Goal: Task Accomplishment & Management: Manage account settings

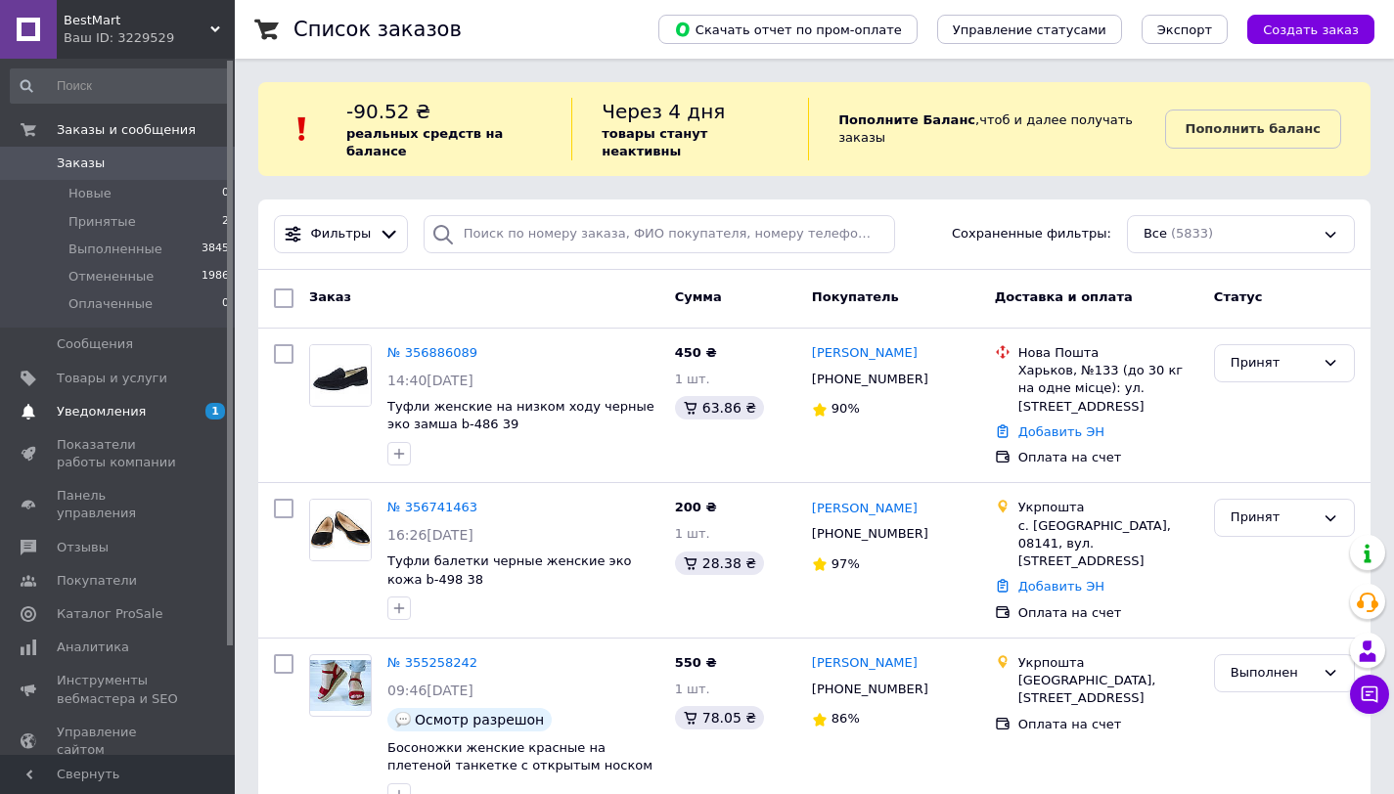
click at [165, 413] on span "Уведомления" at bounding box center [119, 412] width 124 height 18
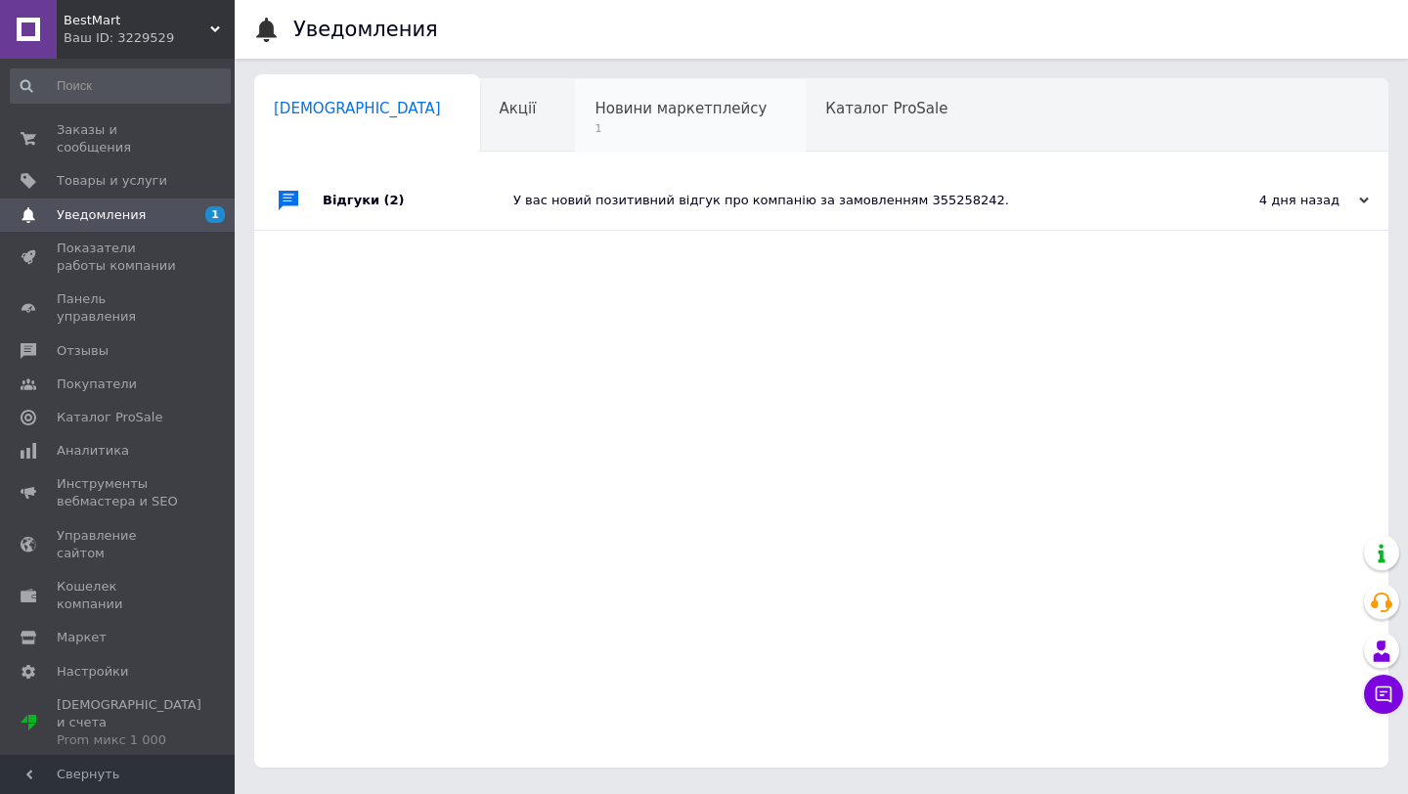
click at [575, 118] on div "Новини маркетплейсу 1" at bounding box center [690, 116] width 231 height 74
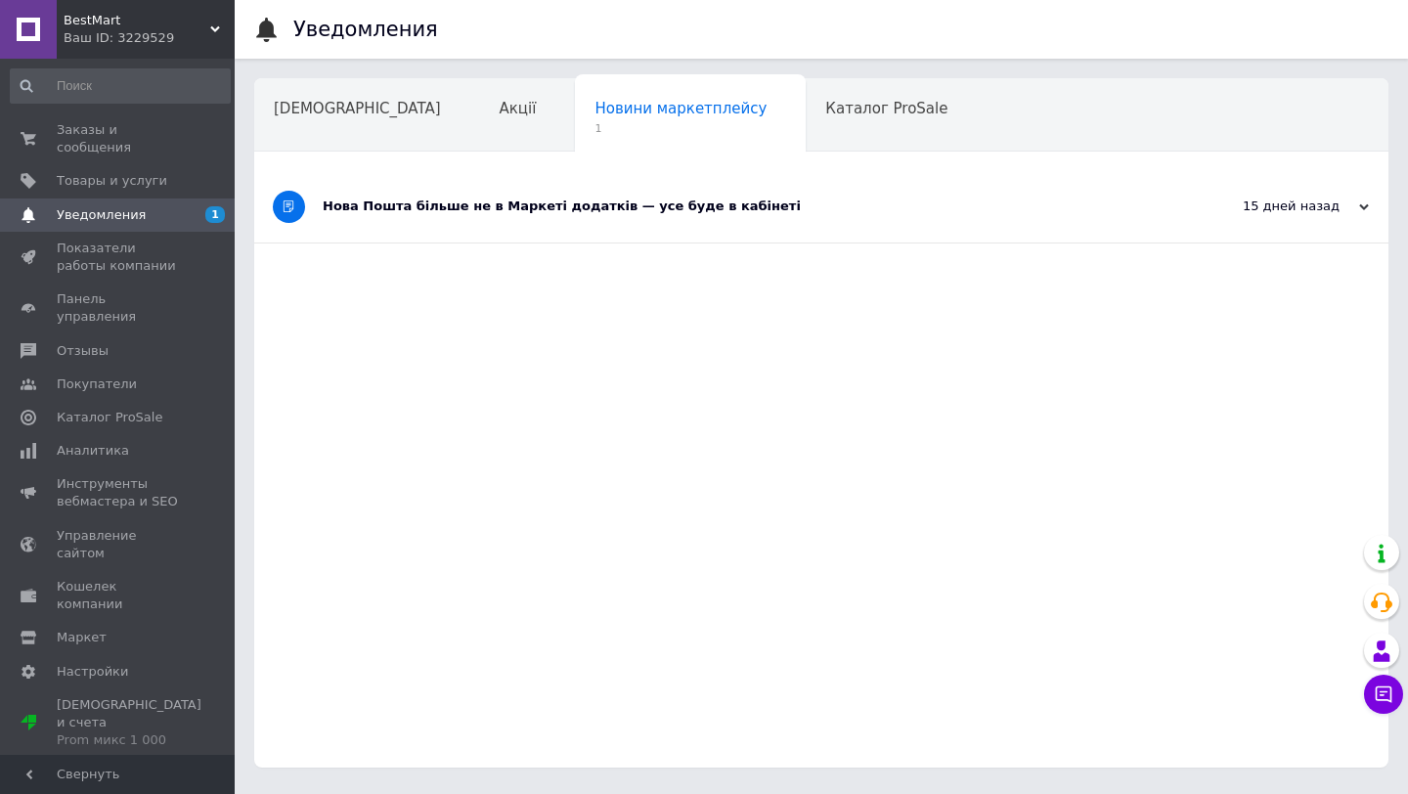
click at [445, 202] on div "Нова Пошта більше не в Маркеті додатків — усе буде в кабінеті" at bounding box center [748, 207] width 851 height 18
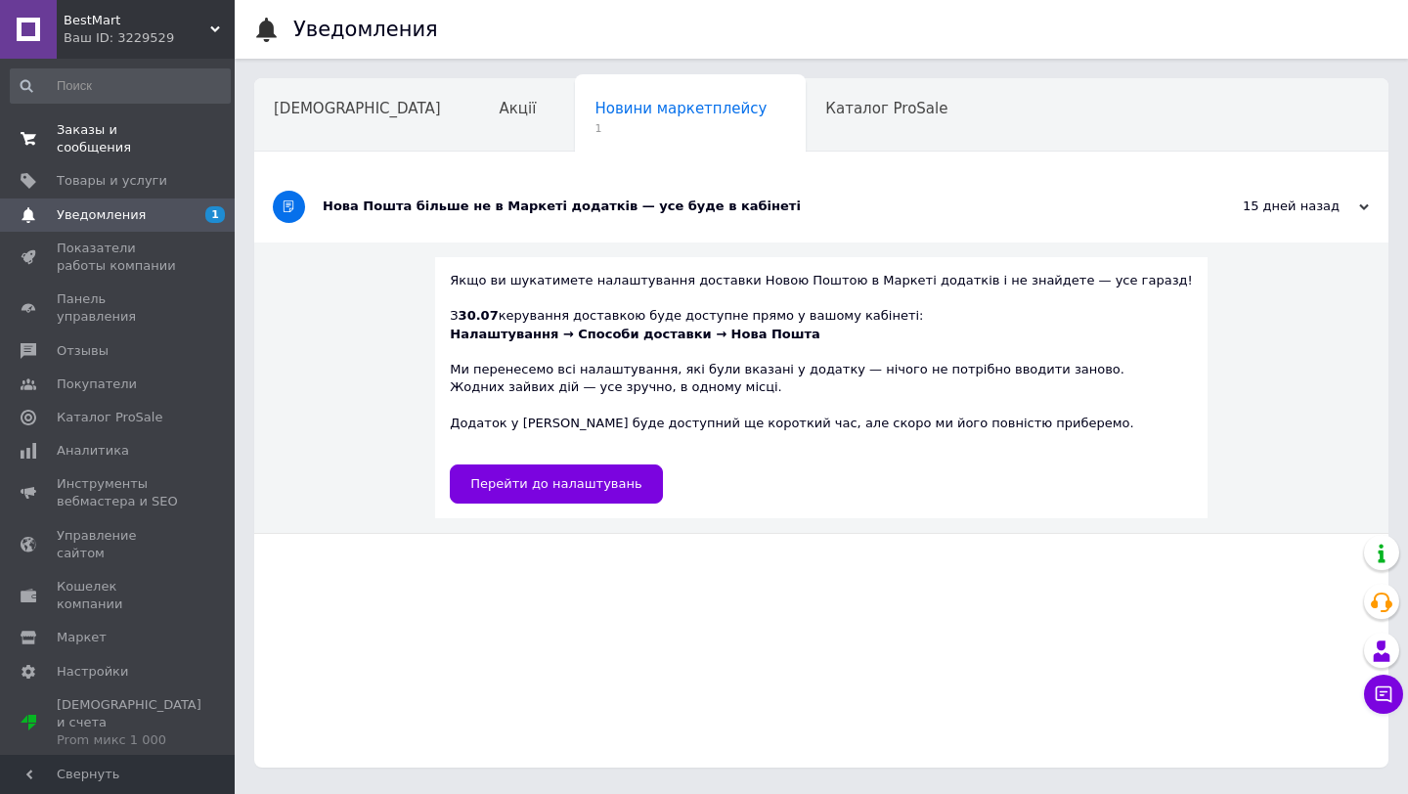
click at [98, 139] on span "Заказы и сообщения" at bounding box center [119, 138] width 124 height 35
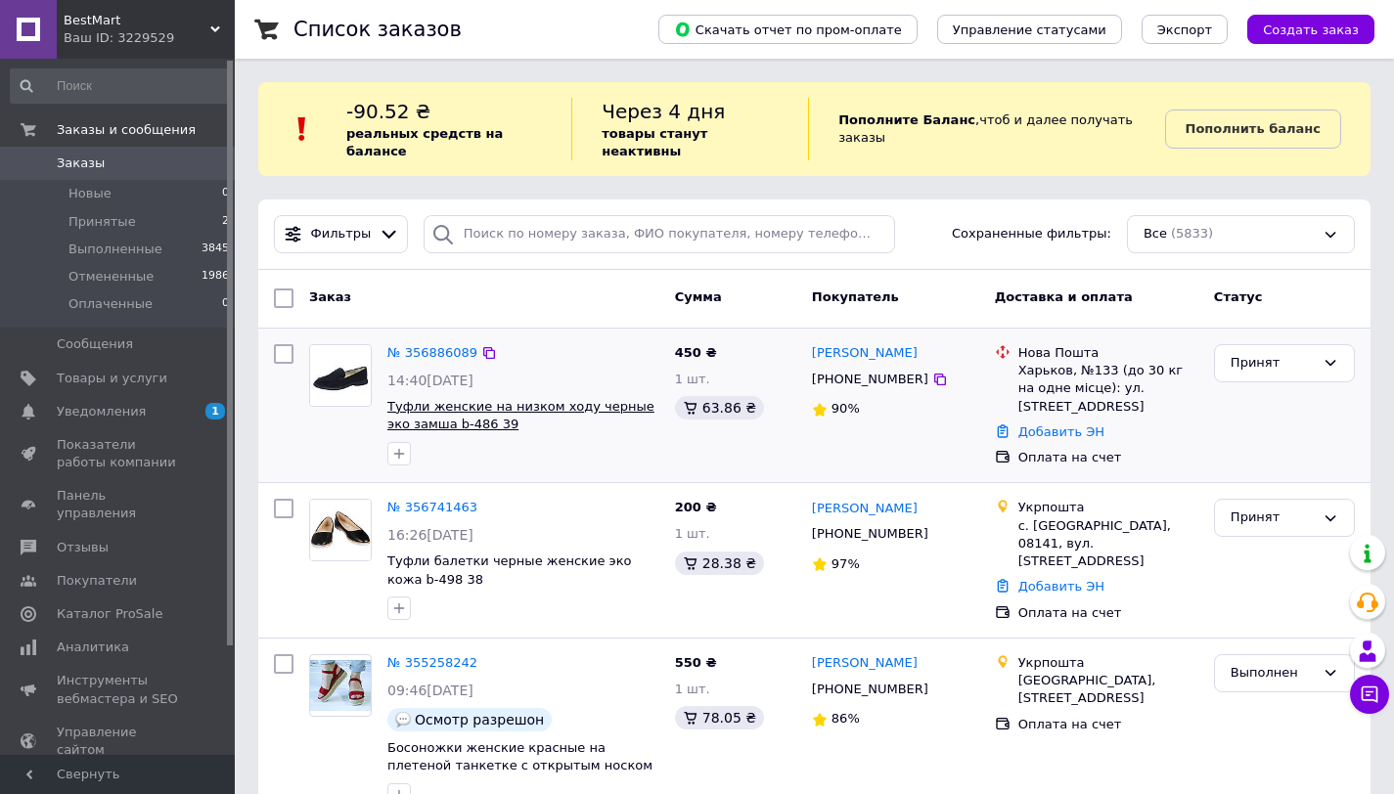
click at [573, 399] on span "Туфли женские на низком ходу черные эко замша b-486 39" at bounding box center [520, 415] width 267 height 33
click at [437, 343] on div "№ 356886089" at bounding box center [432, 353] width 94 height 22
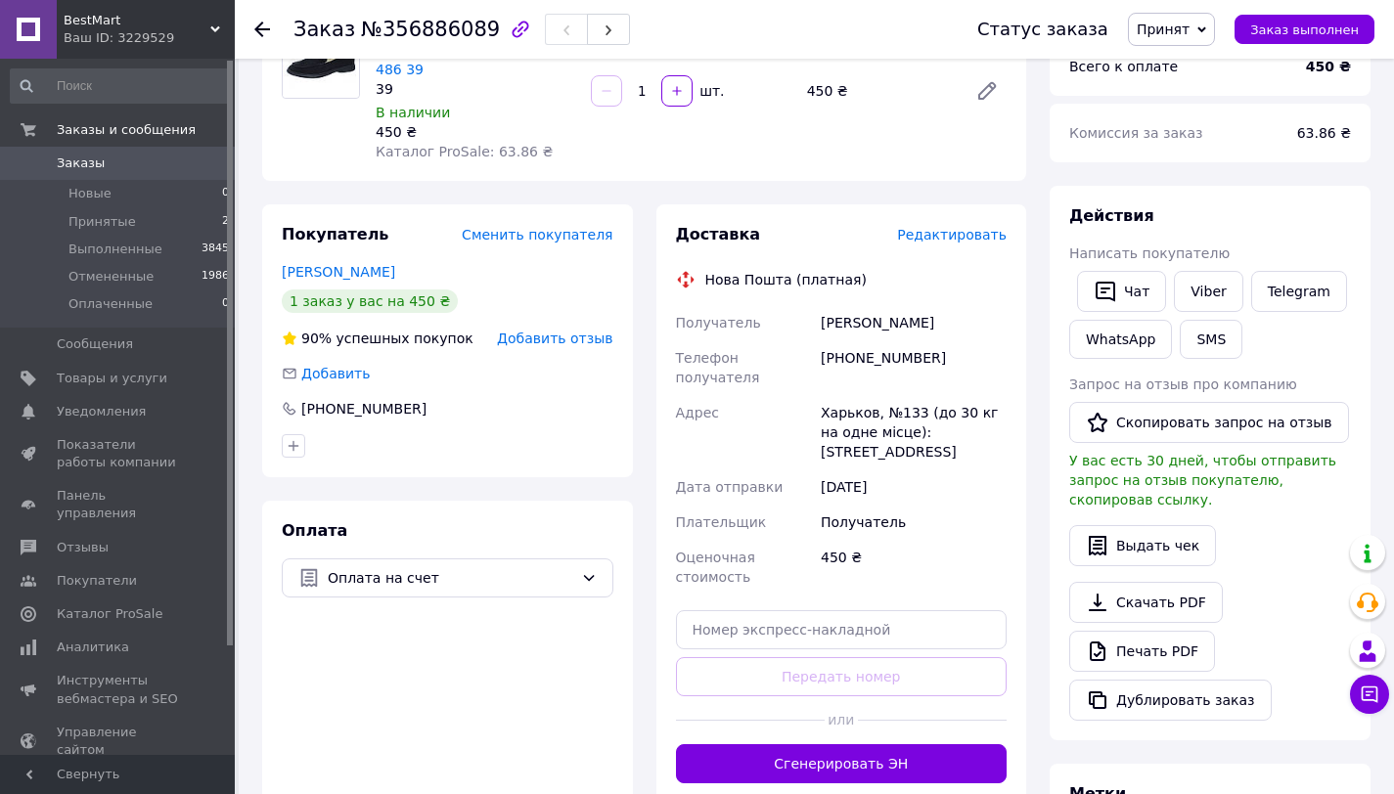
scroll to position [210, 0]
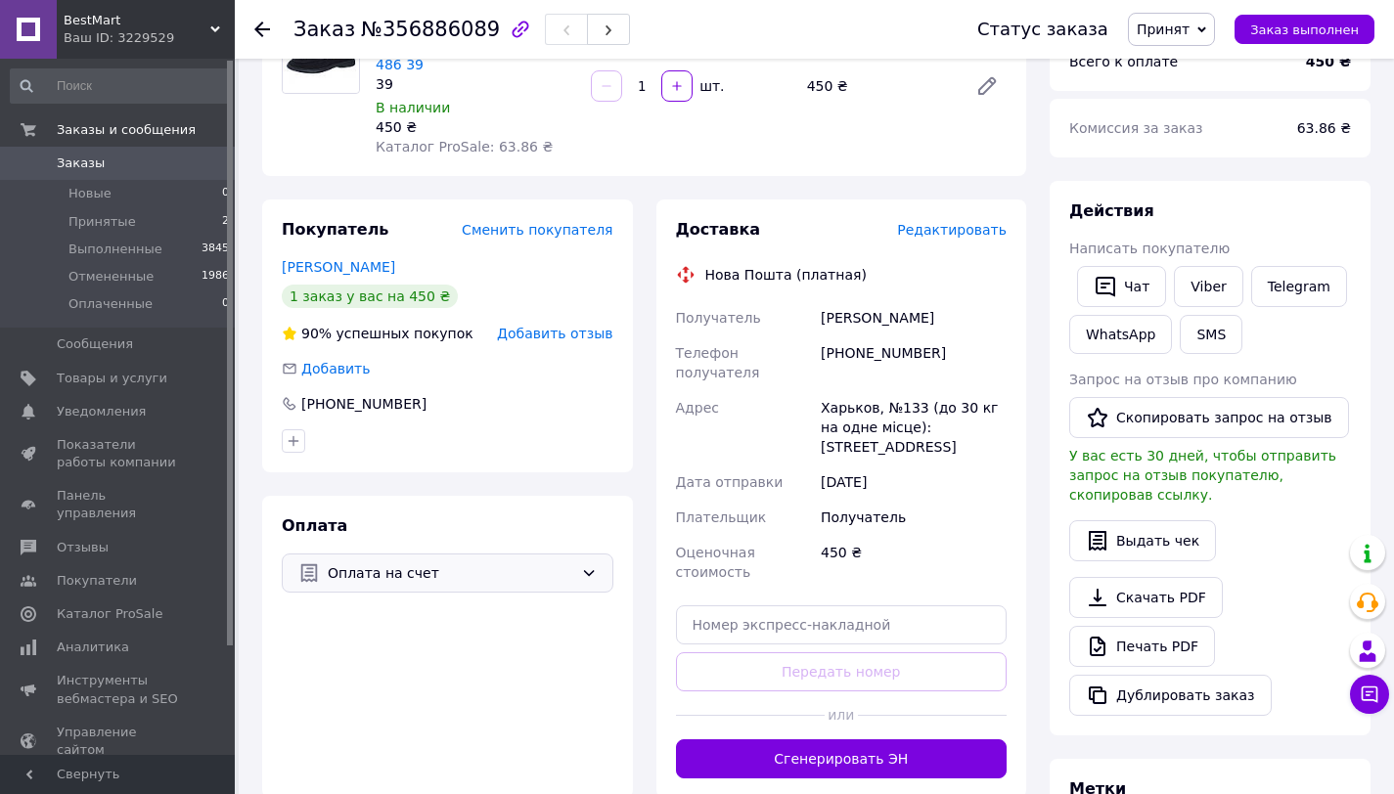
click at [563, 573] on span "Оплата на счет" at bounding box center [450, 573] width 245 height 22
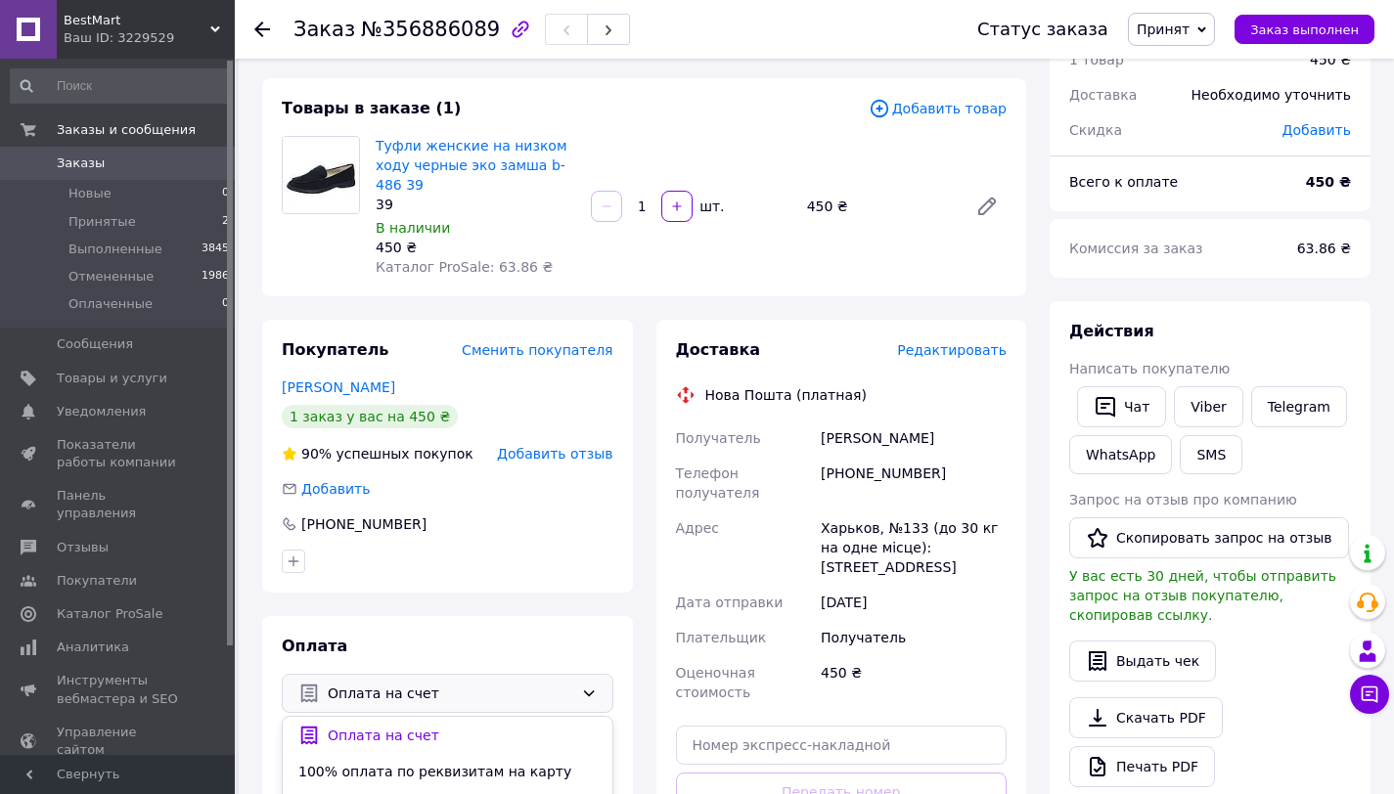
scroll to position [0, 0]
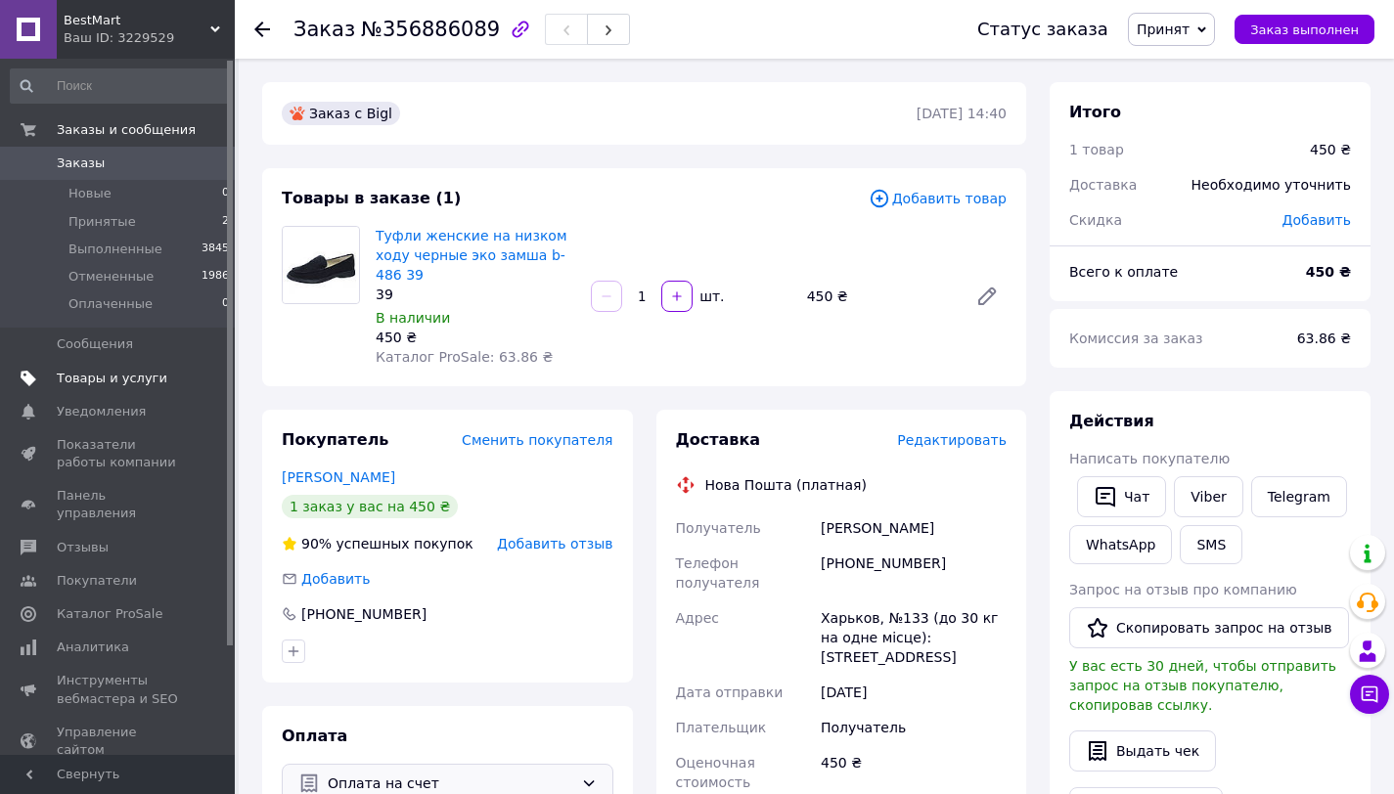
click at [110, 386] on span "Товары и услуги" at bounding box center [112, 379] width 111 height 18
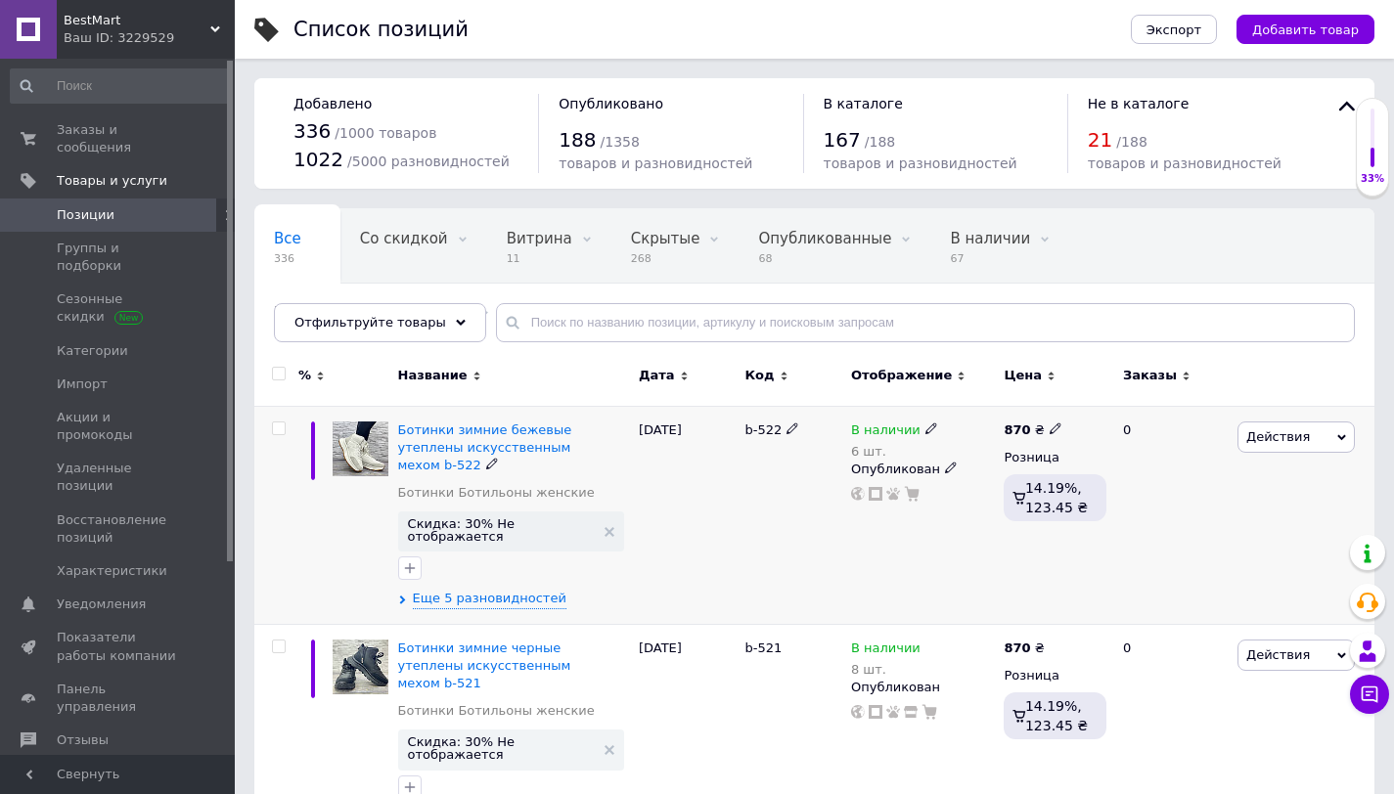
click at [1339, 440] on icon at bounding box center [1341, 437] width 9 height 9
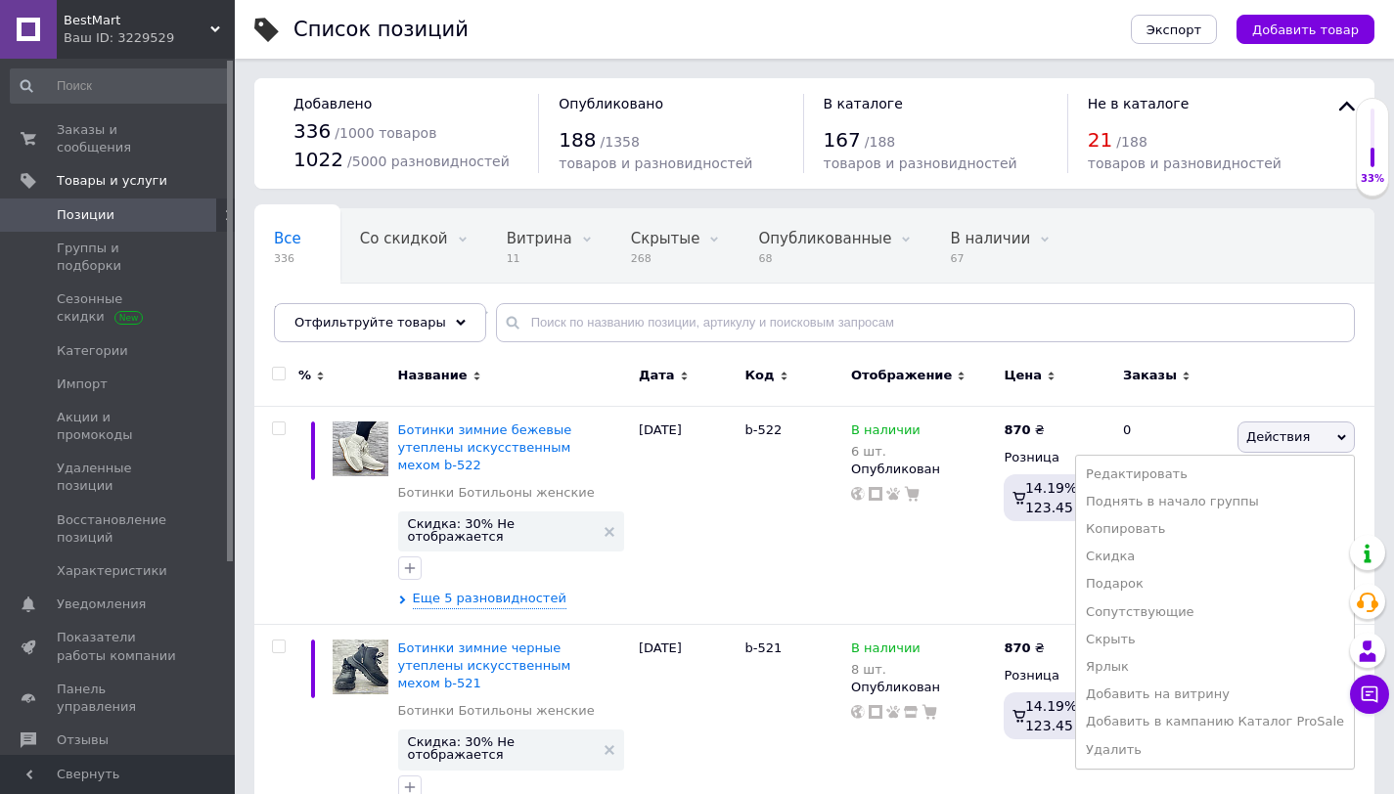
click at [1310, 371] on div at bounding box center [1303, 379] width 142 height 54
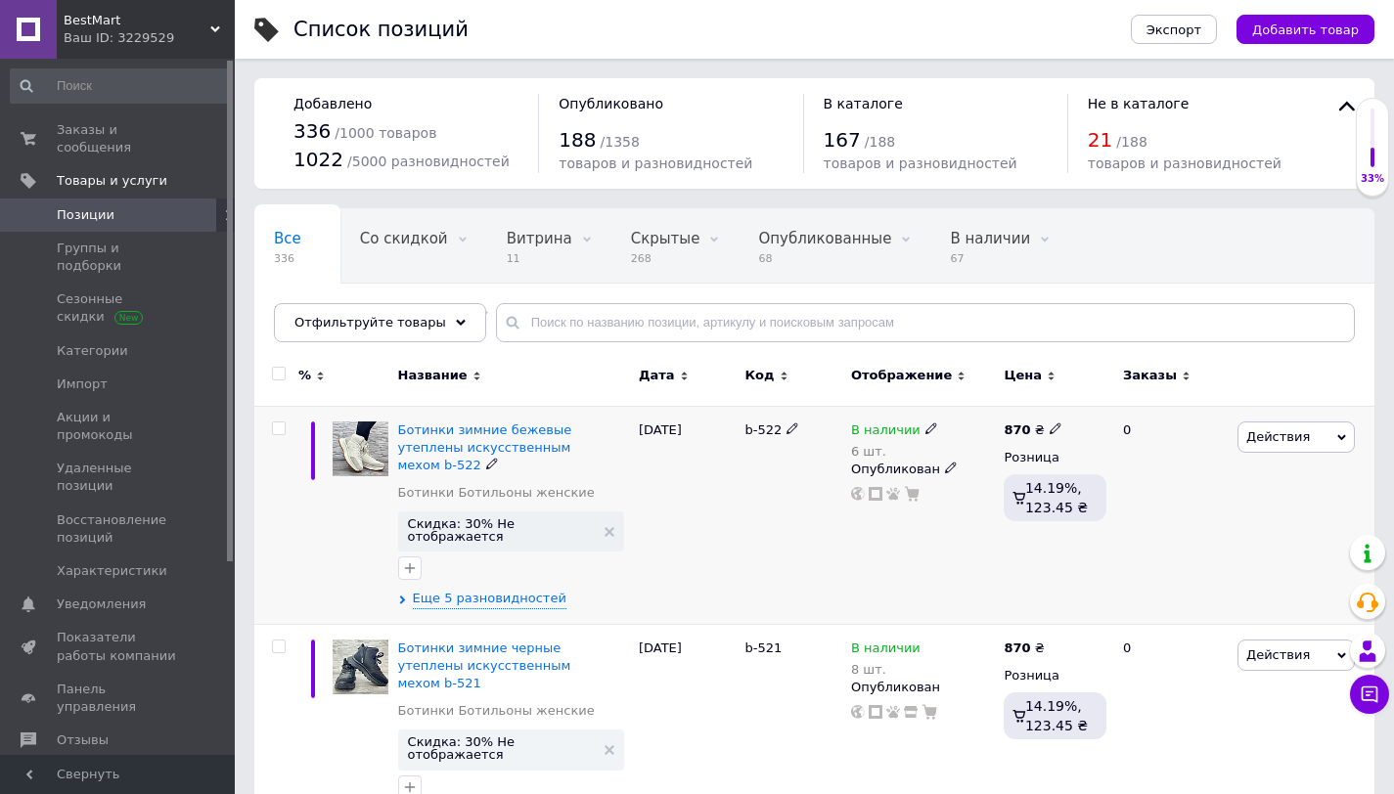
click at [1345, 438] on icon at bounding box center [1341, 437] width 9 height 9
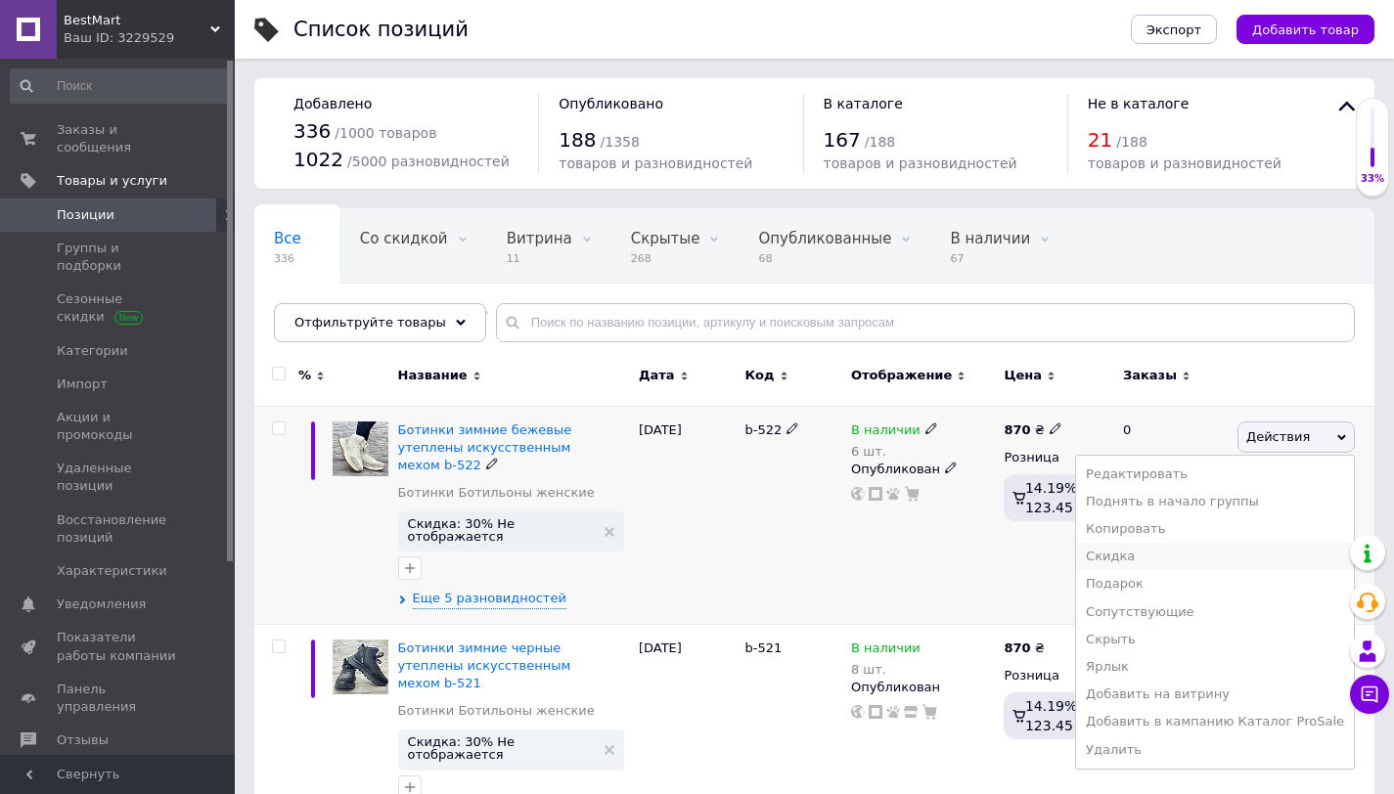
click at [1174, 562] on li "Скидка" at bounding box center [1215, 556] width 278 height 27
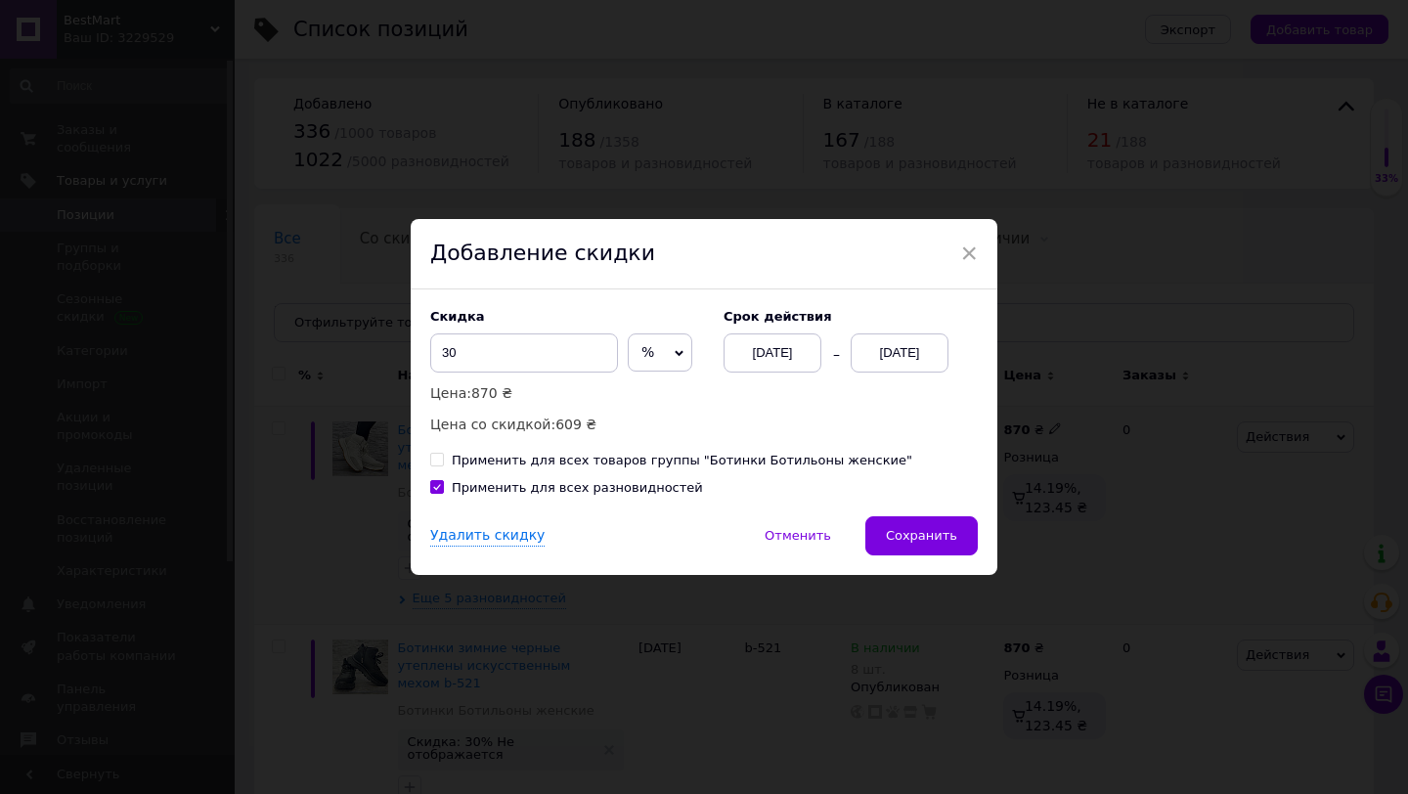
click at [430, 461] on input "Применить для всех товаров группы "Ботинки Ботильоны женские"" at bounding box center [436, 459] width 13 height 13
checkbox input "true"
click at [937, 529] on span "Сохранить" at bounding box center [921, 535] width 71 height 15
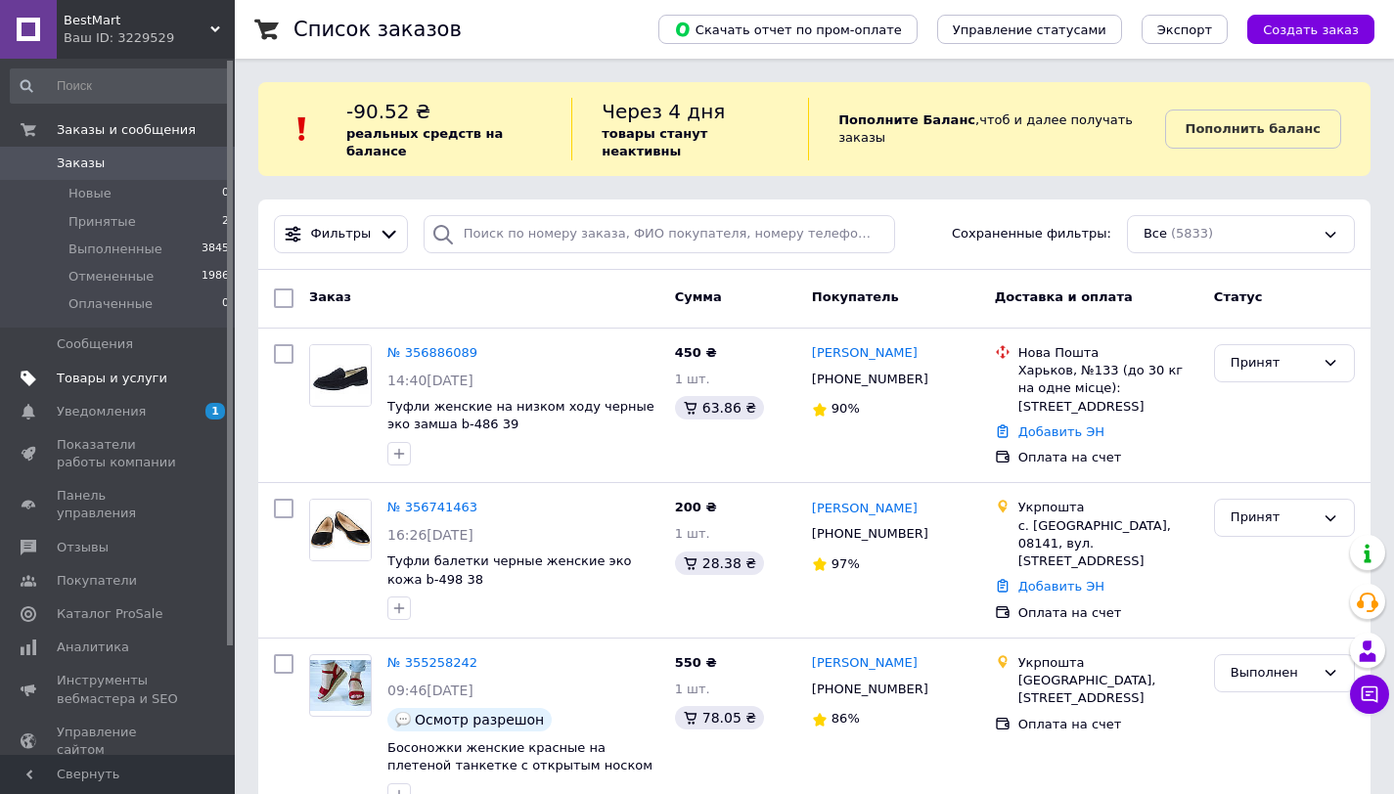
click at [95, 372] on span "Товары и услуги" at bounding box center [112, 379] width 111 height 18
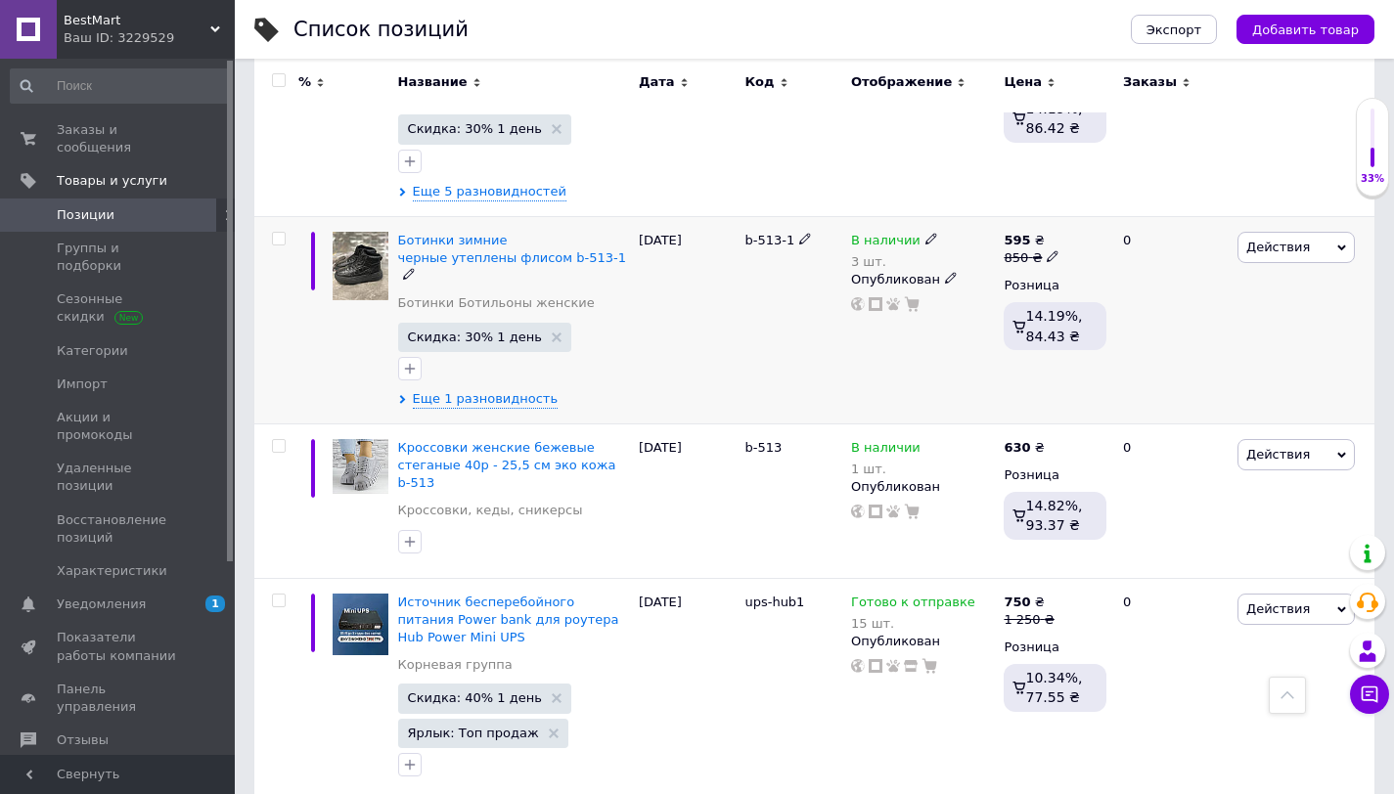
scroll to position [605, 0]
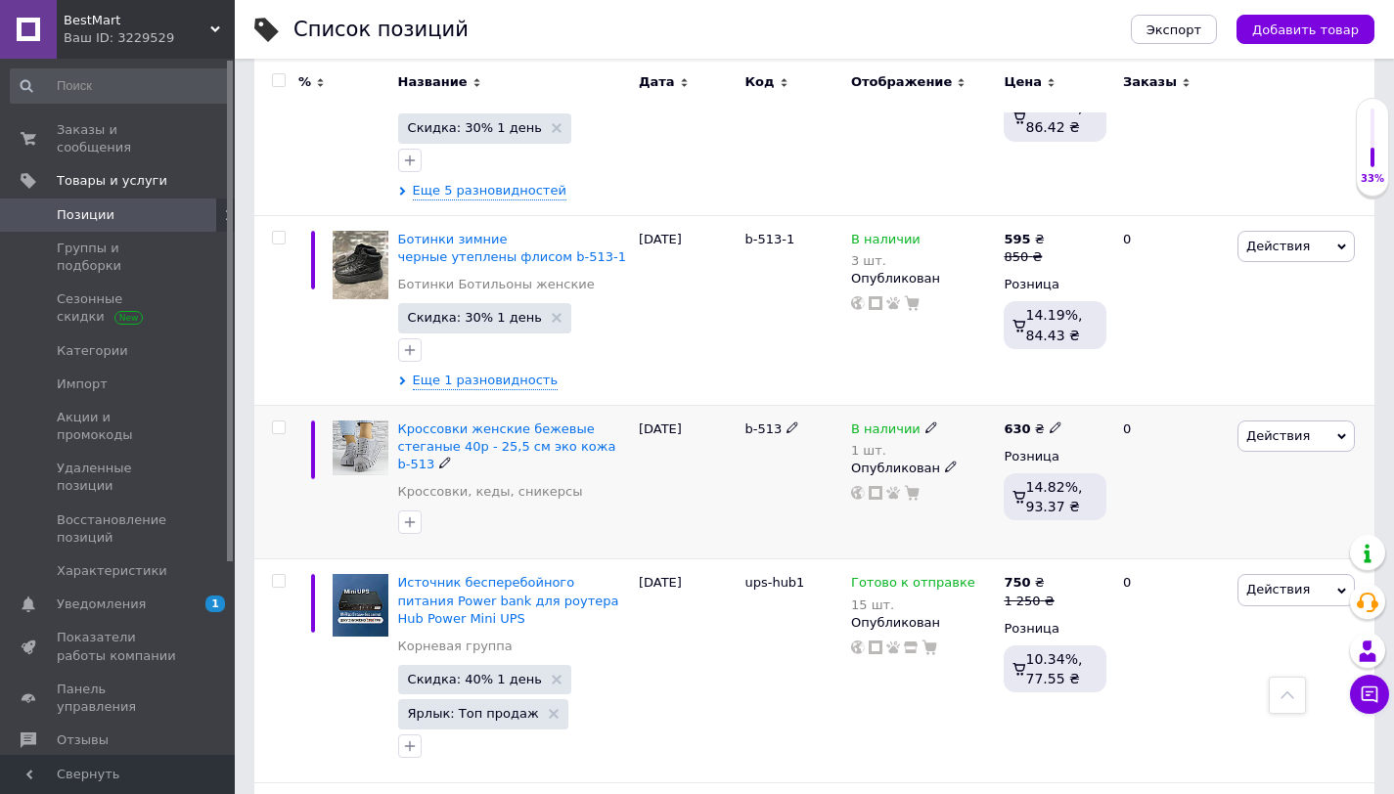
click at [1291, 428] on span "Действия" at bounding box center [1278, 435] width 64 height 15
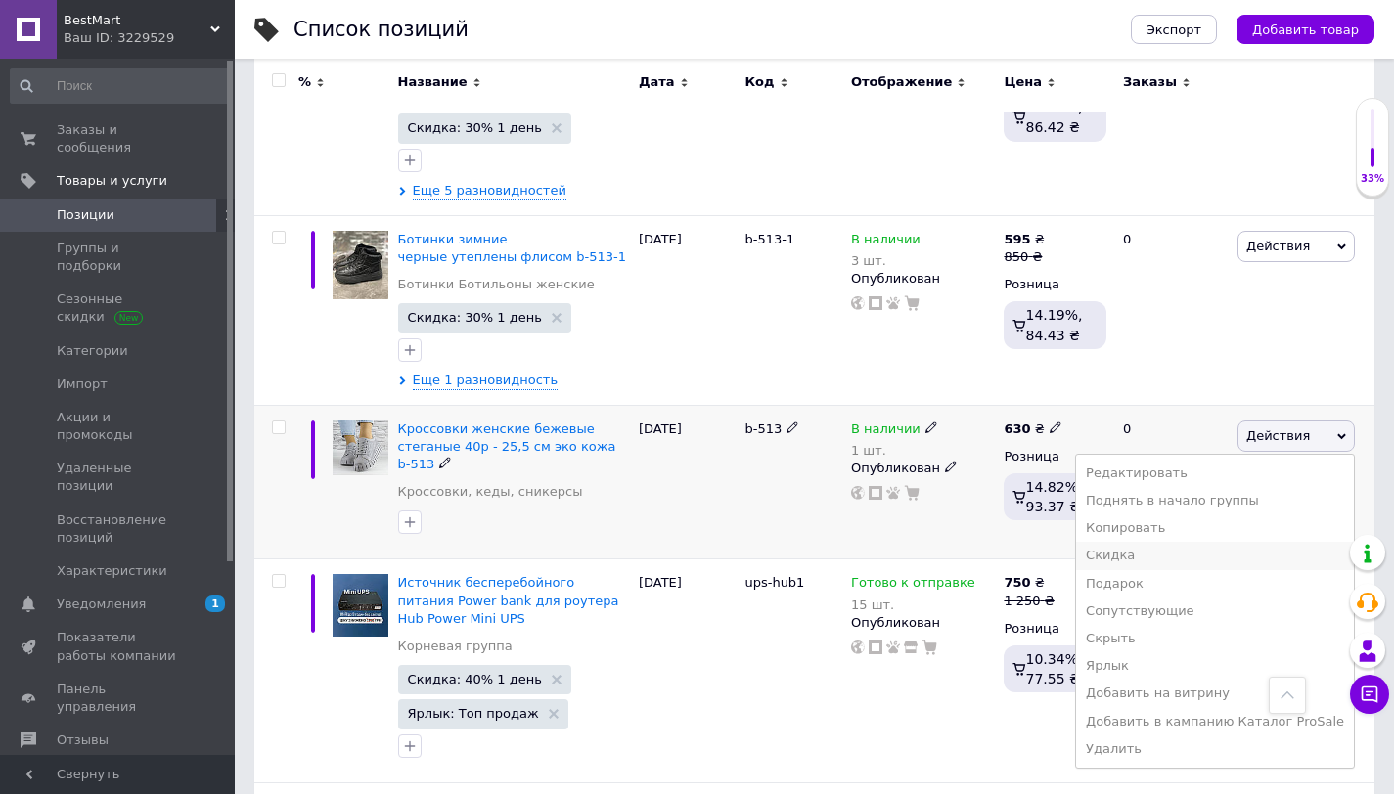
click at [1156, 542] on li "Скидка" at bounding box center [1215, 555] width 278 height 27
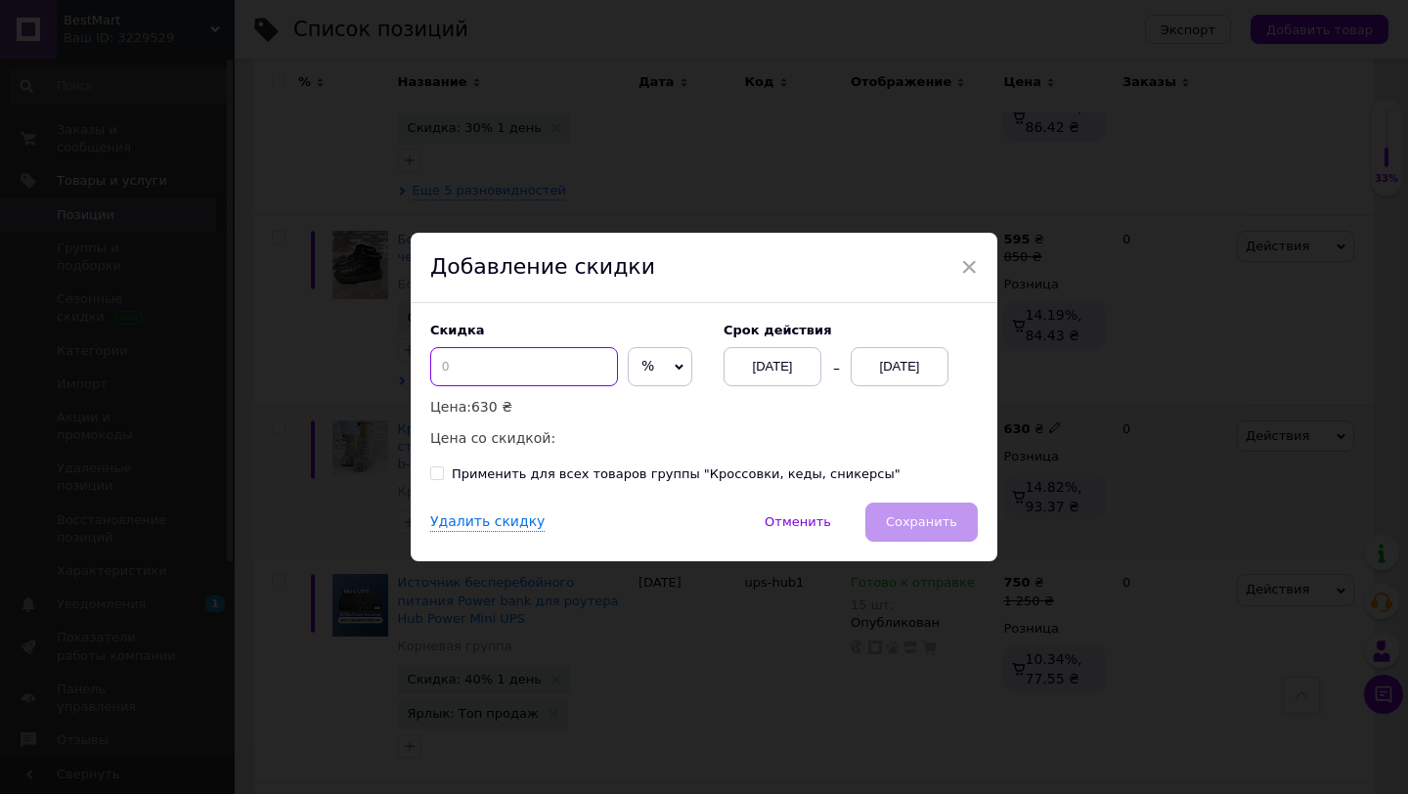
drag, startPoint x: 523, startPoint y: 366, endPoint x: 402, endPoint y: 368, distance: 121.3
click at [402, 368] on div "× Добавление скидки Скидка % ₴ Цена: 630 ₴ Цена со скидкой: Cрок действия 12.08…" at bounding box center [704, 397] width 1408 height 794
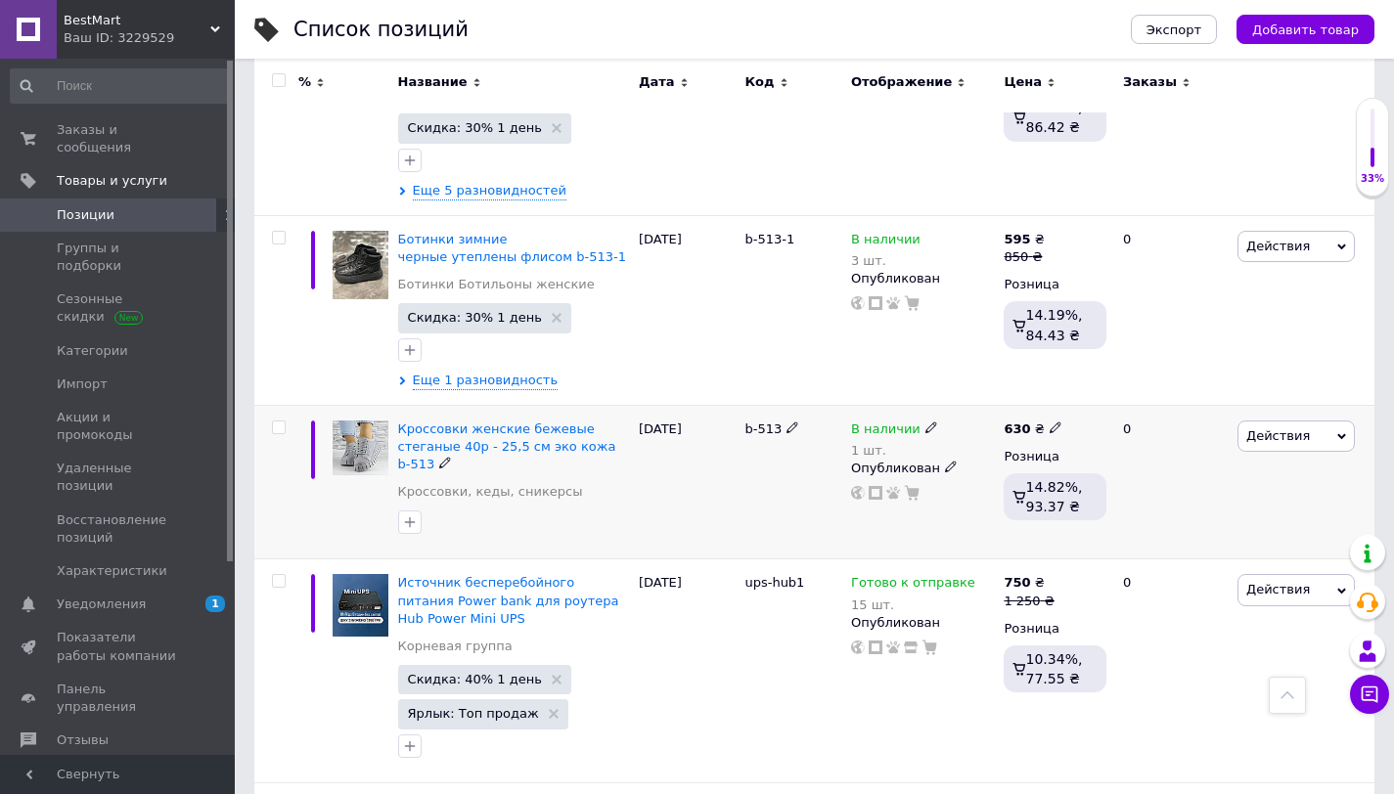
click at [1275, 428] on span "Действия" at bounding box center [1278, 435] width 64 height 15
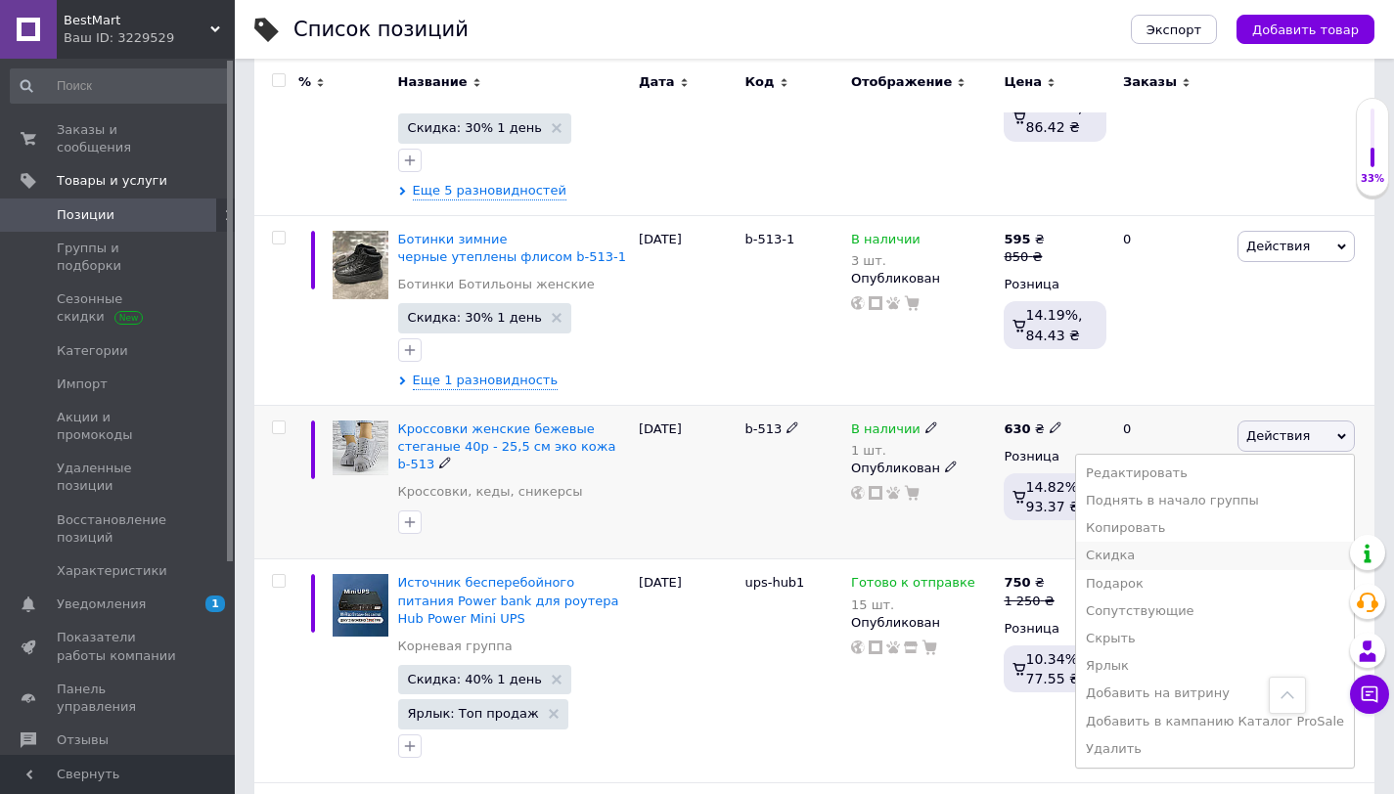
click at [1165, 542] on li "Скидка" at bounding box center [1215, 555] width 278 height 27
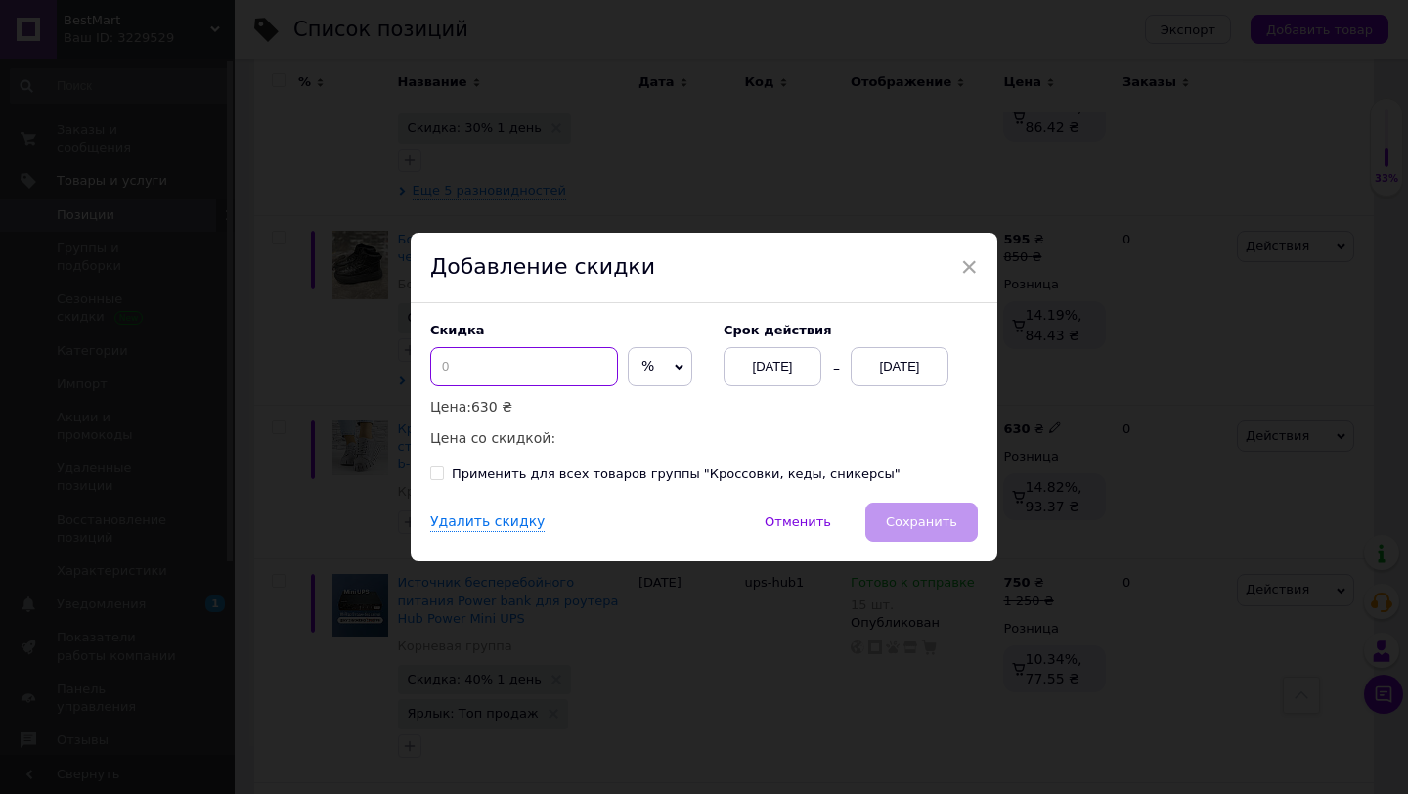
click at [469, 374] on input at bounding box center [524, 366] width 188 height 39
type input "30"
click at [921, 516] on span "Сохранить" at bounding box center [921, 521] width 71 height 15
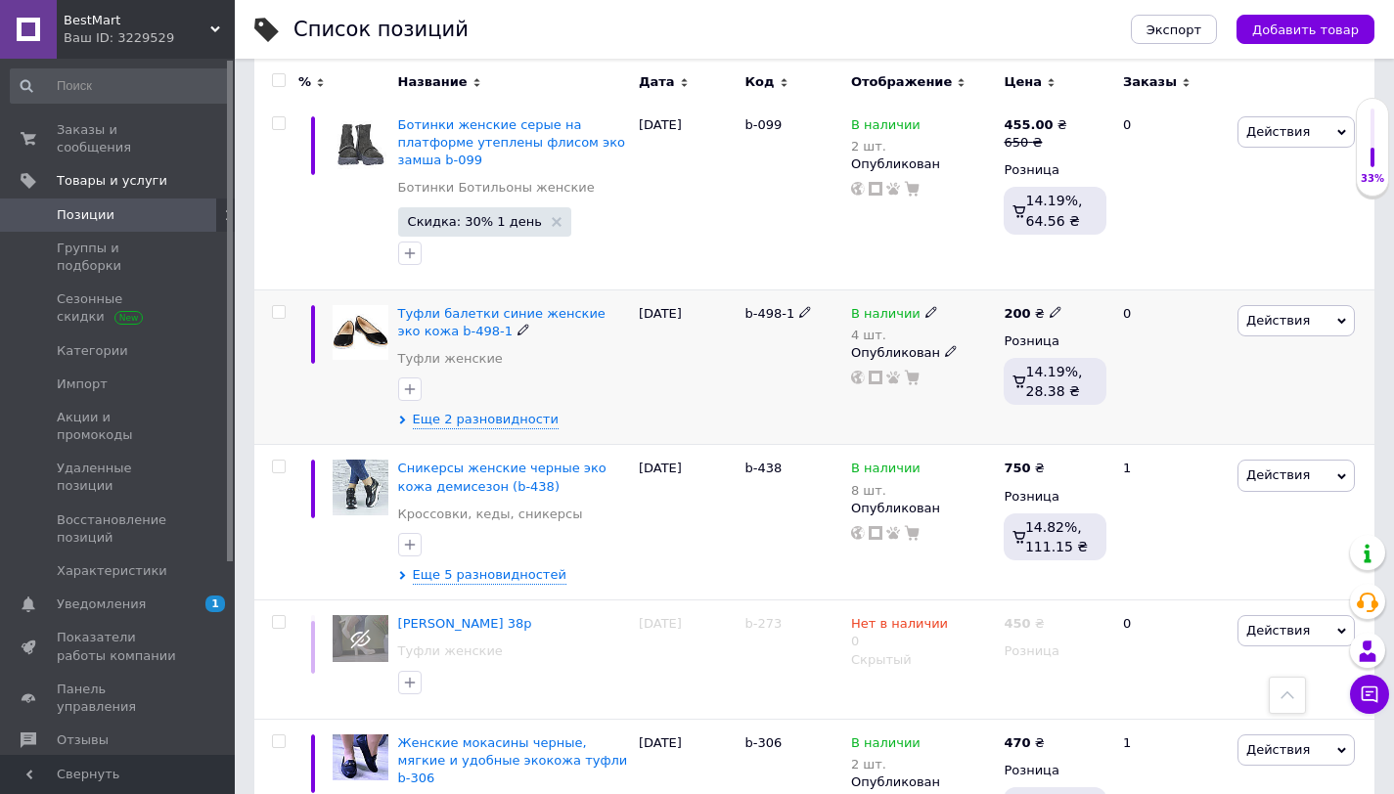
scroll to position [1322, 0]
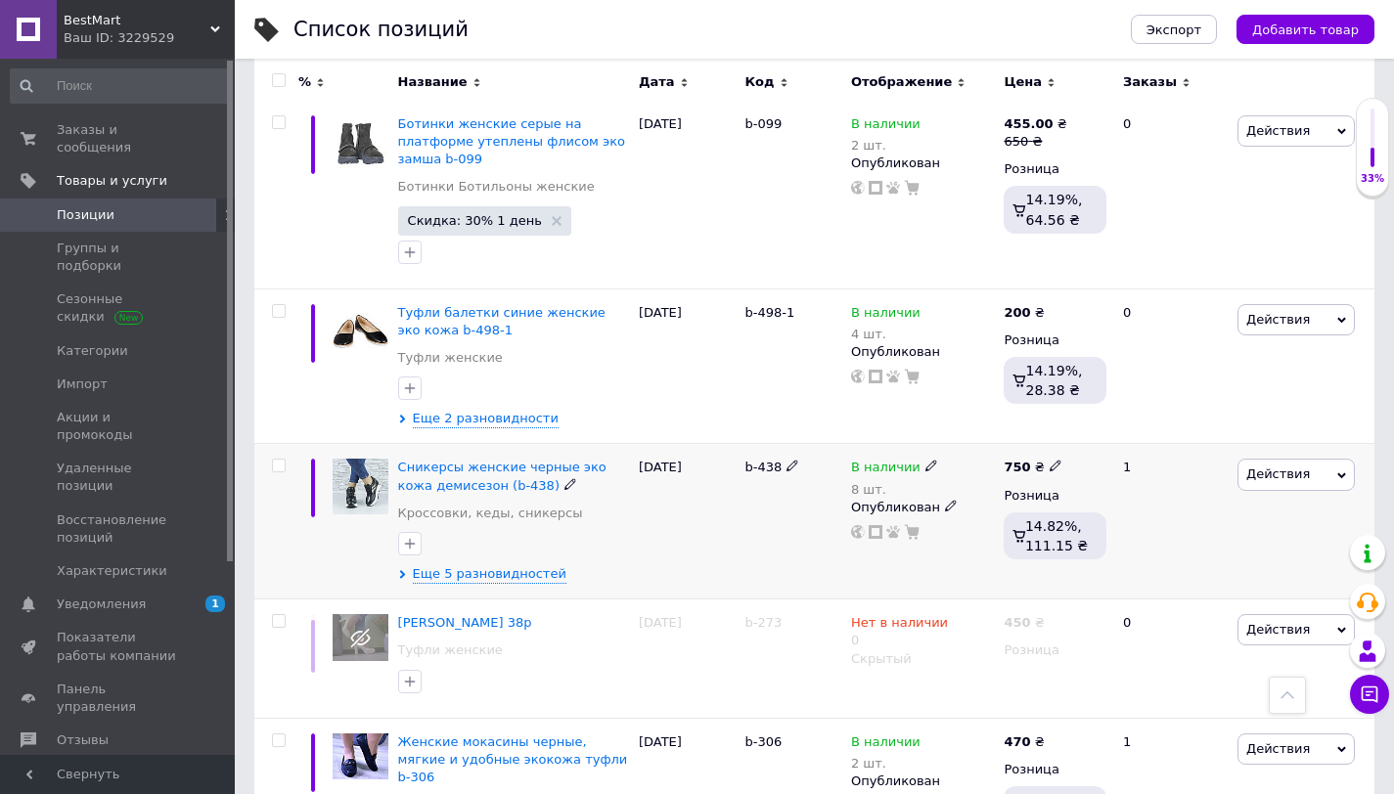
click at [1278, 466] on span "Действия" at bounding box center [1278, 473] width 64 height 15
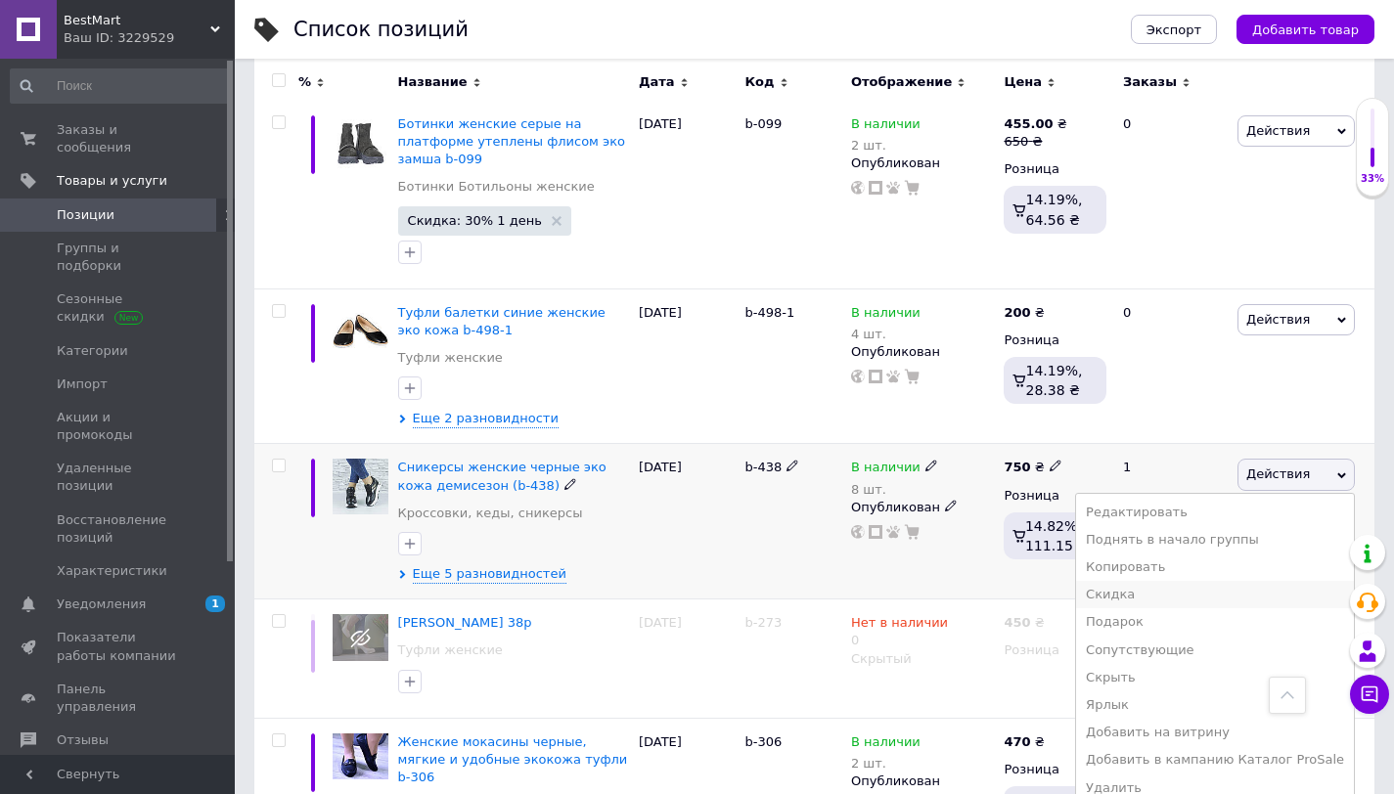
click at [1153, 581] on li "Скидка" at bounding box center [1215, 594] width 278 height 27
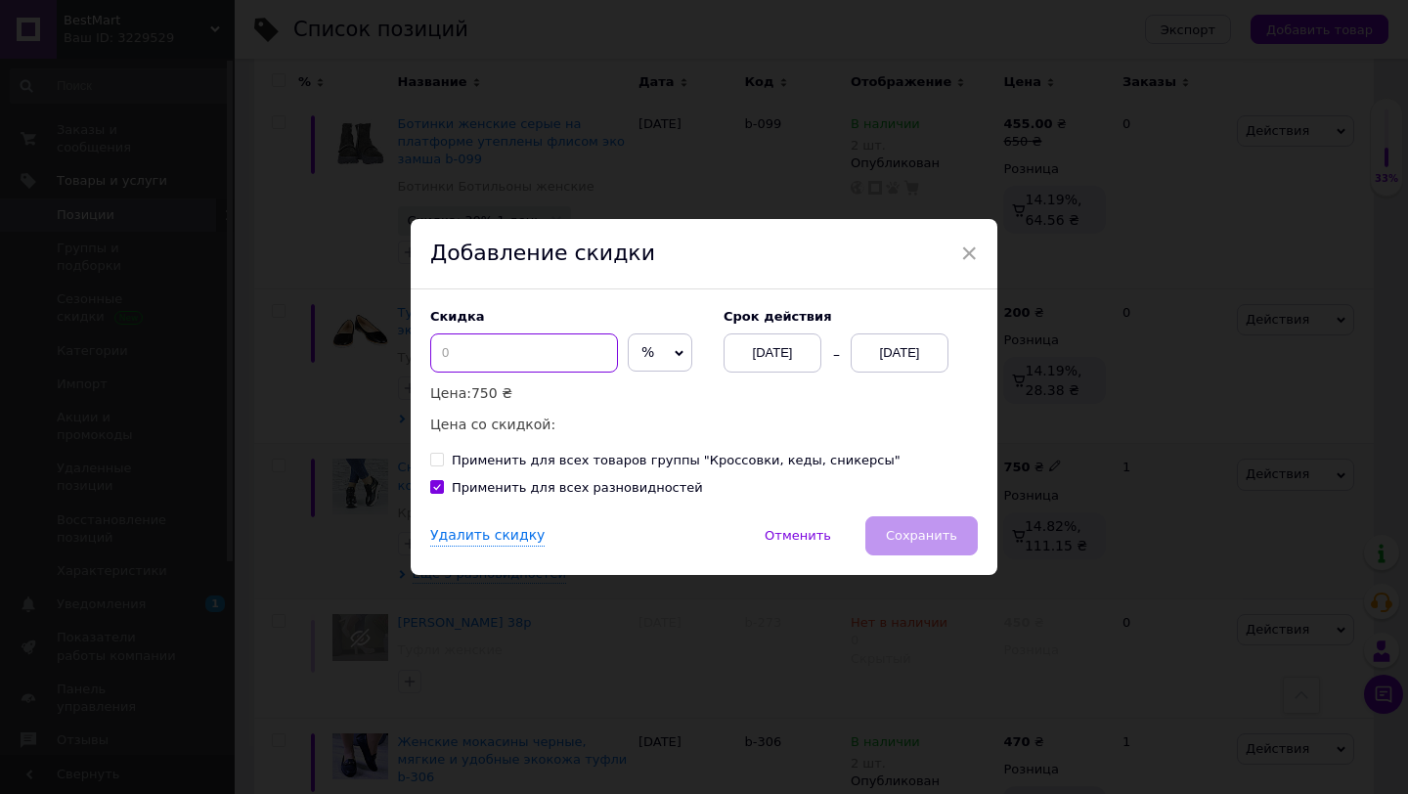
click at [552, 349] on input at bounding box center [524, 352] width 188 height 39
type input "30"
click at [935, 542] on span "Сохранить" at bounding box center [921, 535] width 71 height 15
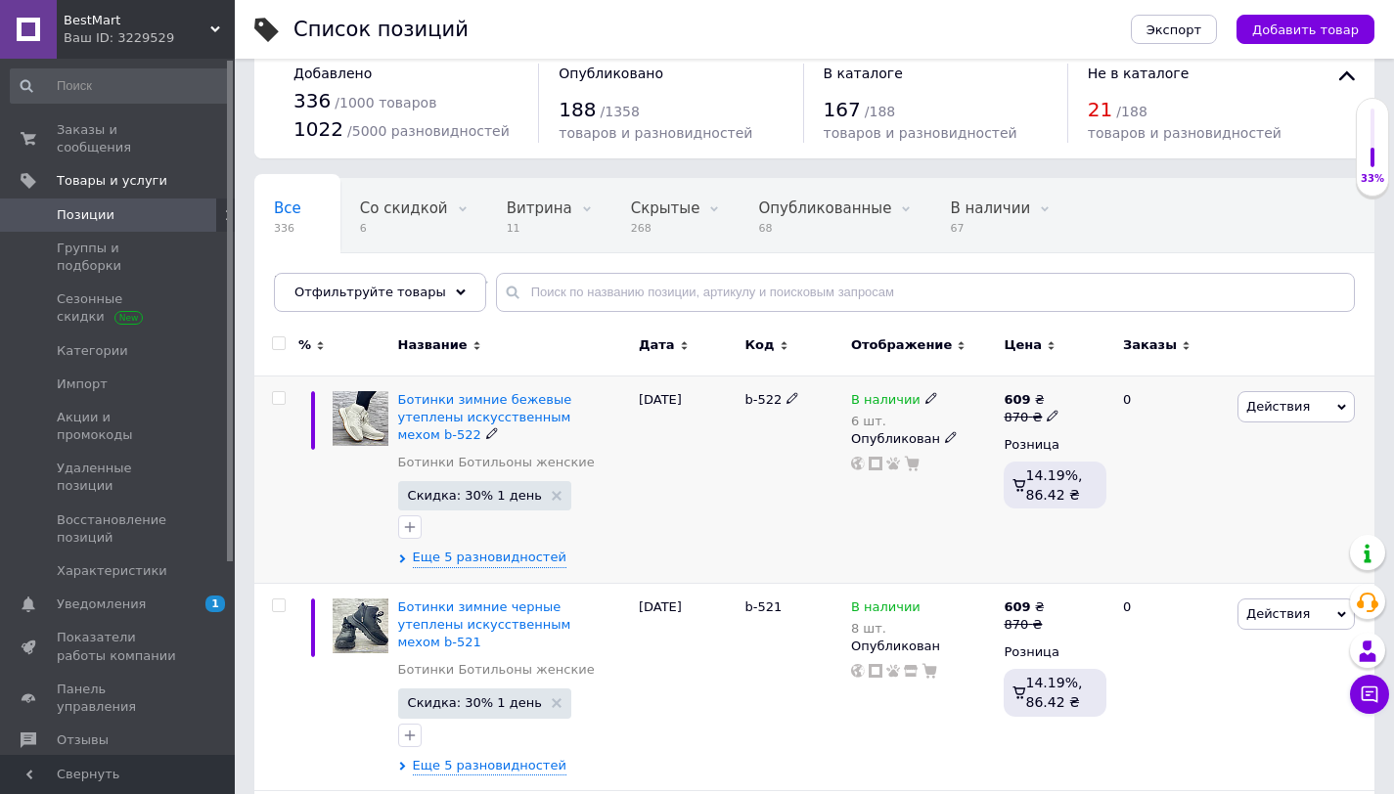
scroll to position [0, 0]
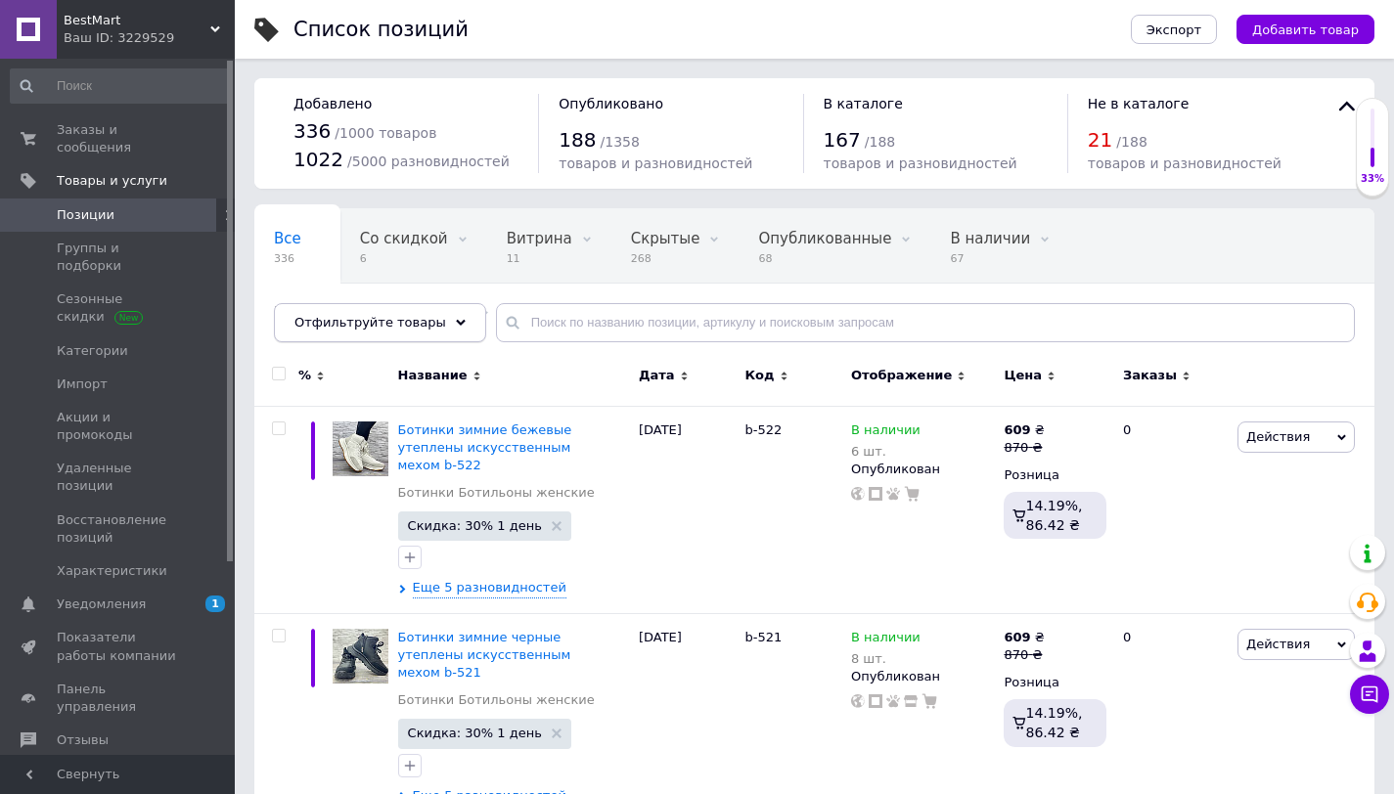
click at [453, 327] on div "Отфильтруйте товары" at bounding box center [380, 322] width 212 height 39
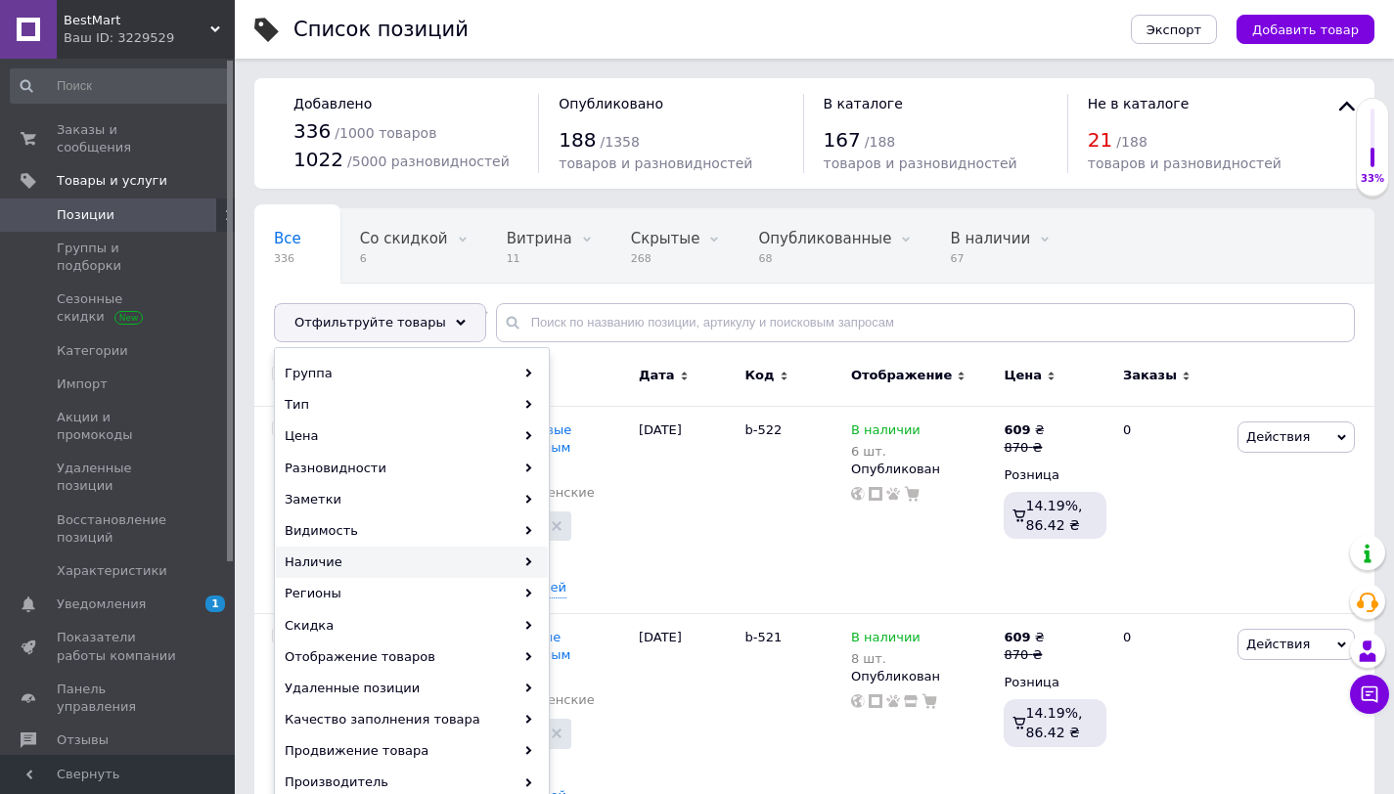
click at [393, 558] on div "Наличие" at bounding box center [412, 562] width 272 height 31
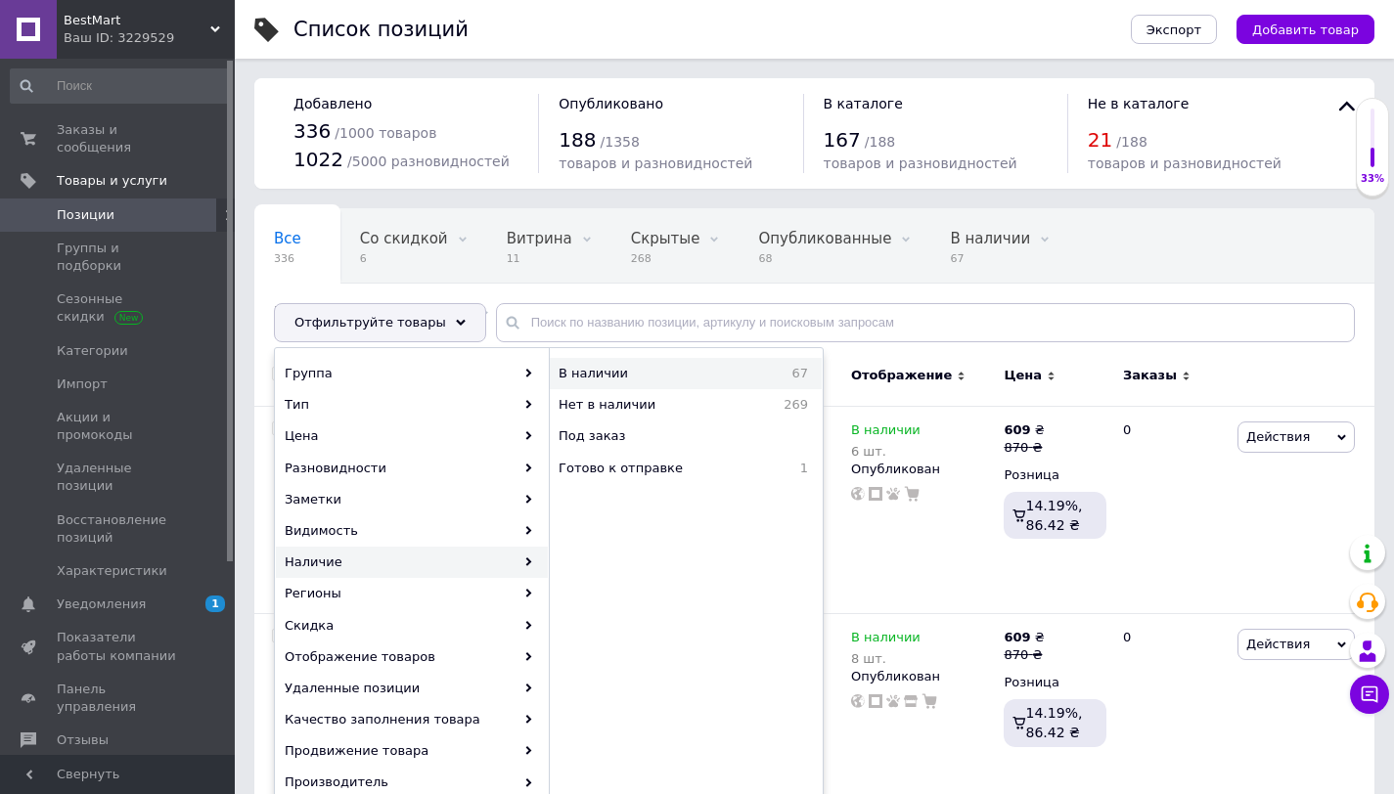
click at [596, 370] on span "В наличии" at bounding box center [649, 374] width 182 height 18
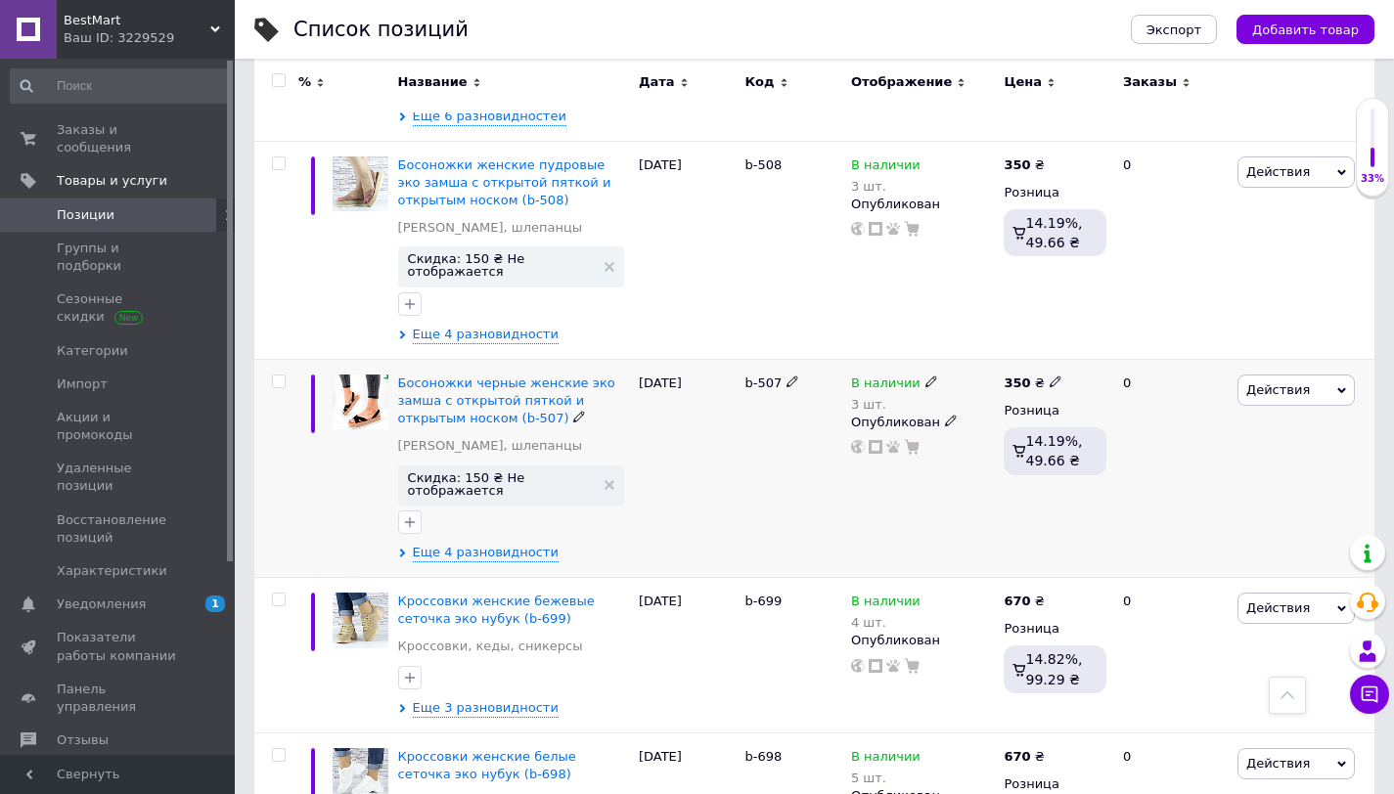
scroll to position [5109, 0]
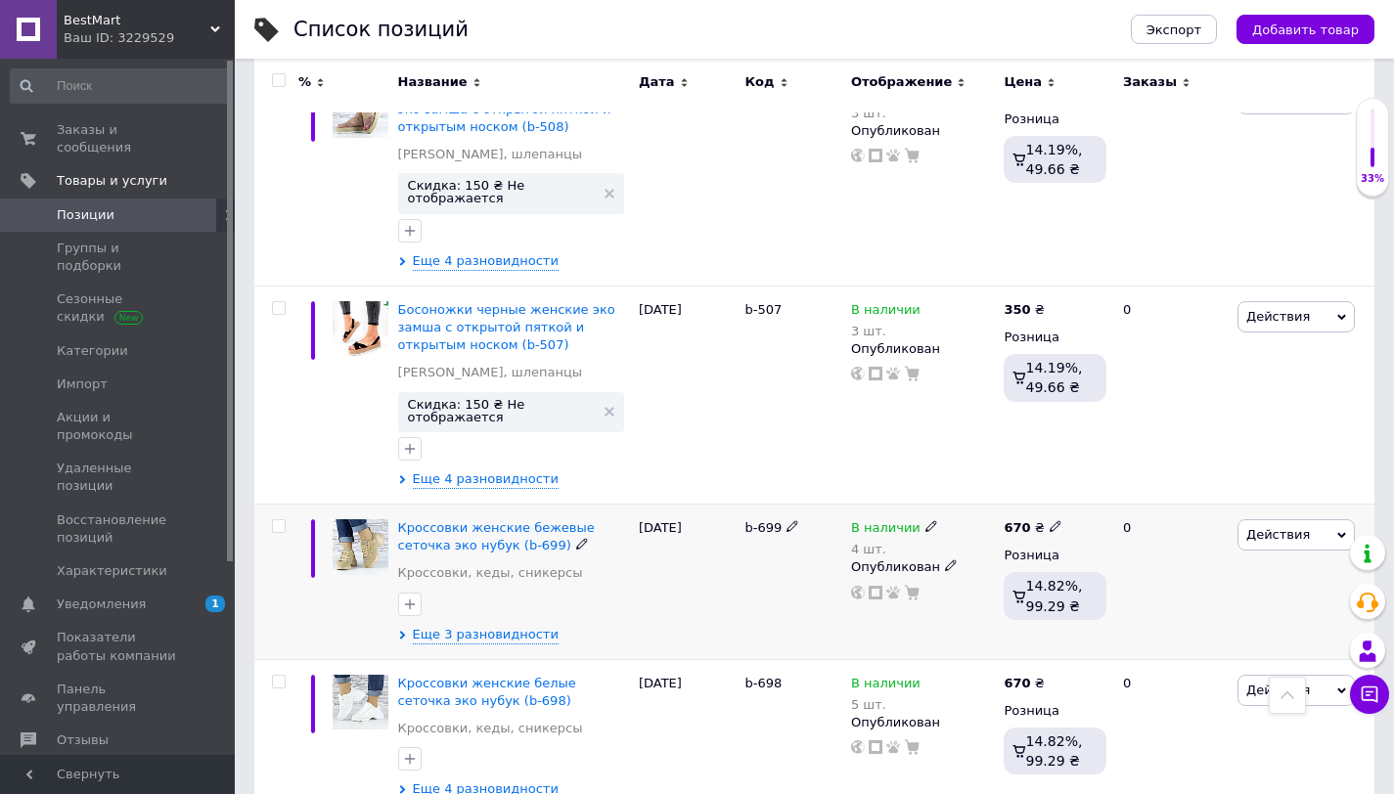
click at [1294, 527] on span "Действия" at bounding box center [1278, 534] width 64 height 15
click at [1174, 642] on li "Скидка" at bounding box center [1215, 655] width 278 height 27
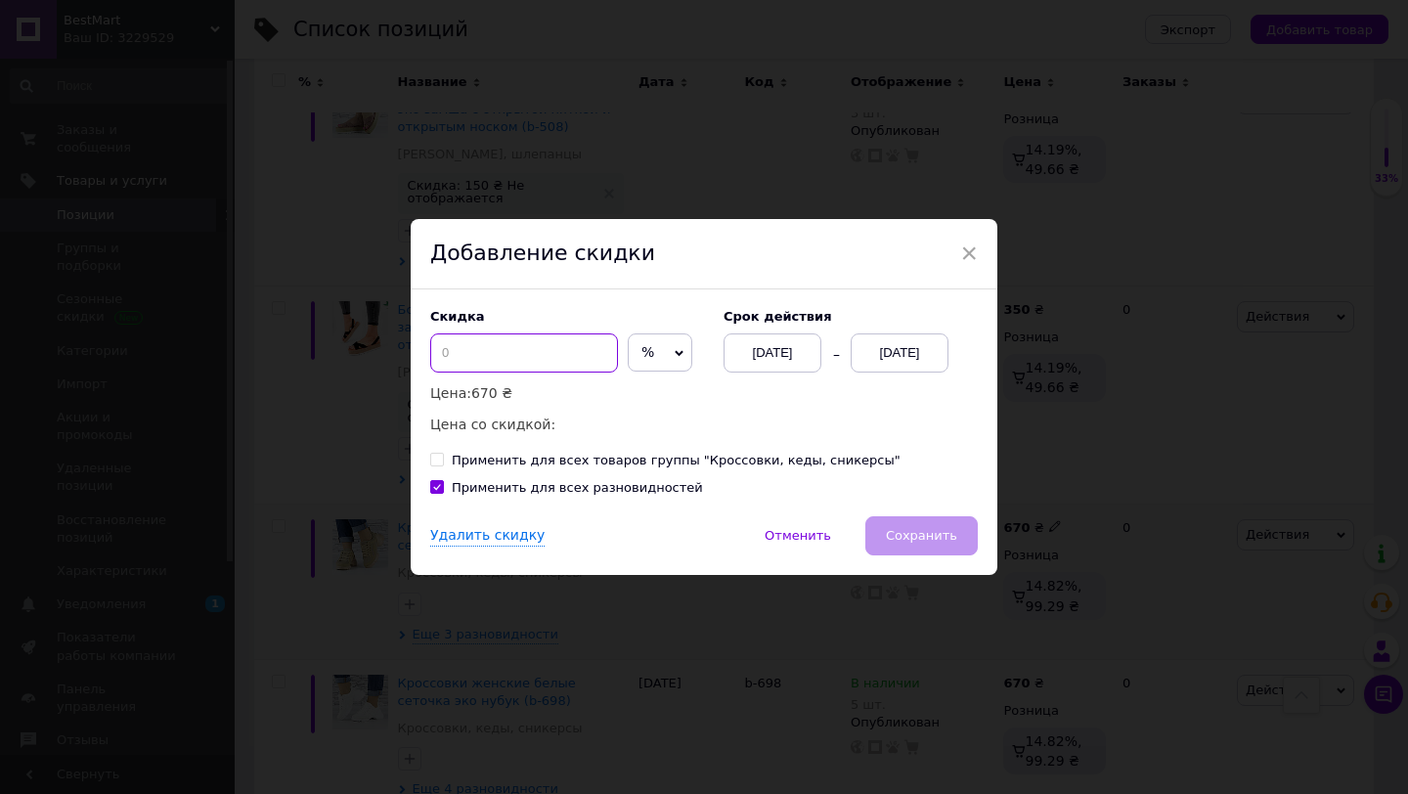
click at [504, 345] on input at bounding box center [524, 352] width 188 height 39
type input "30"
drag, startPoint x: 922, startPoint y: 541, endPoint x: 478, endPoint y: 355, distance: 481.3
click at [478, 355] on div "× Добавление скидки Скидка 30 % ₴ Цена: 670 ₴ Цена со скидкой: 469.00 ₴ Cрок де…" at bounding box center [704, 397] width 587 height 356
click at [932, 537] on span "Сохранить" at bounding box center [921, 535] width 71 height 15
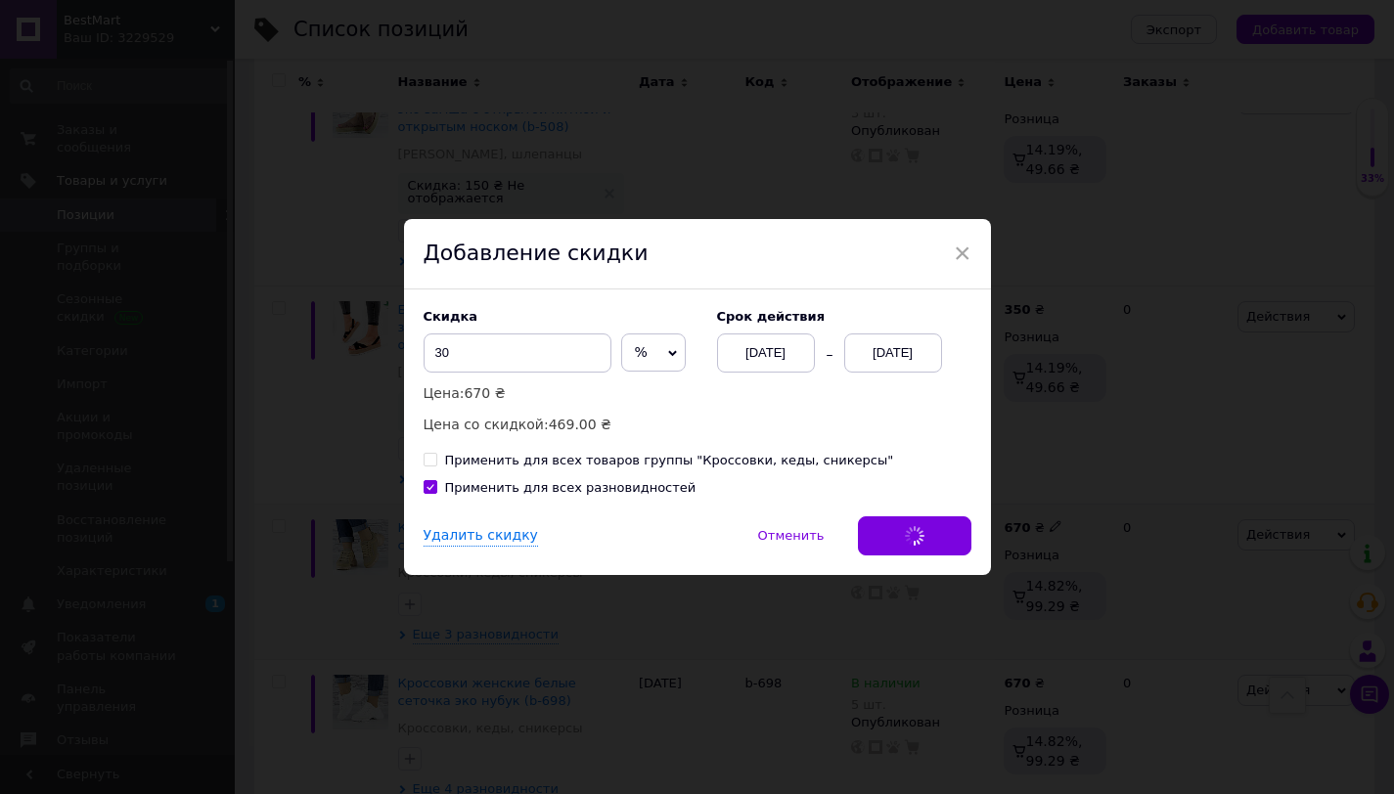
scroll to position [0, 343]
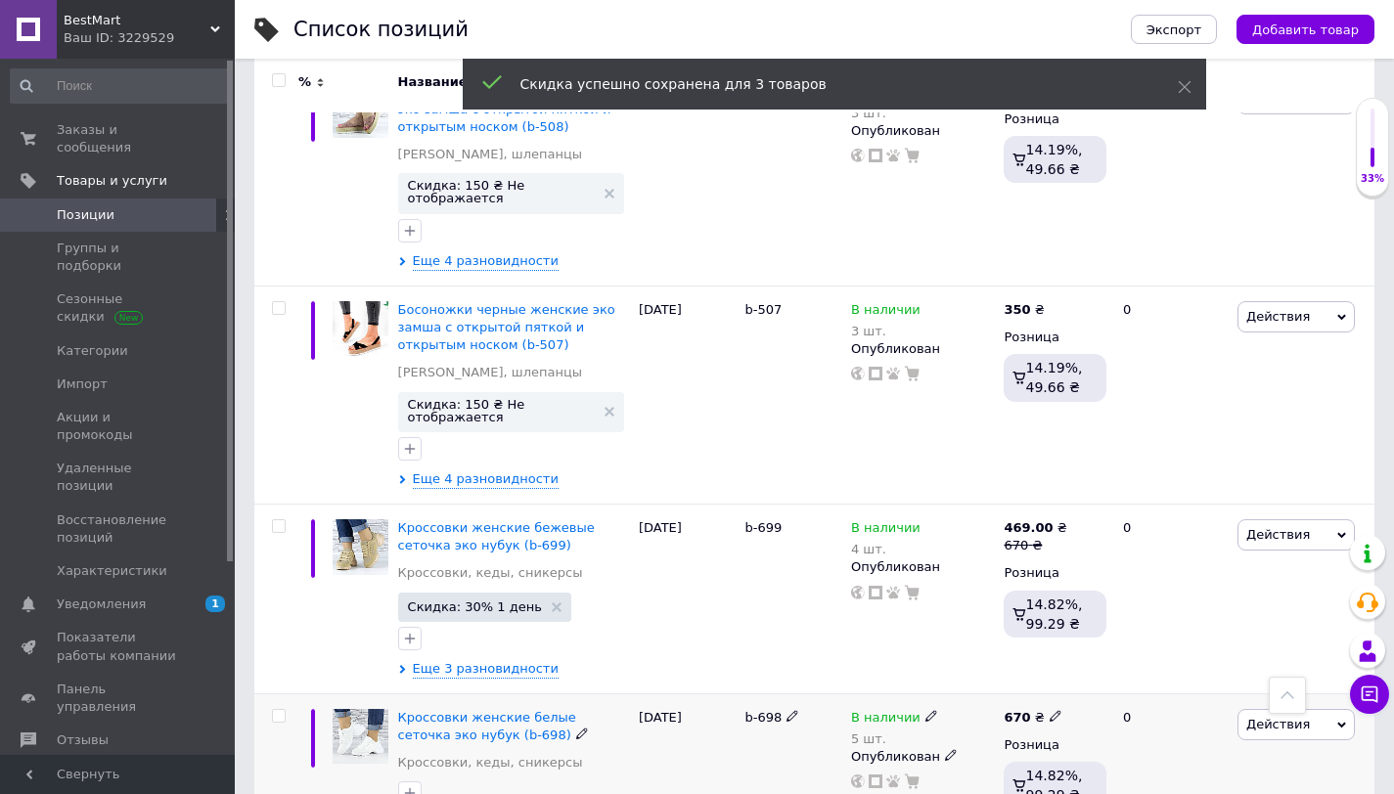
click at [1312, 709] on span "Действия" at bounding box center [1295, 724] width 117 height 31
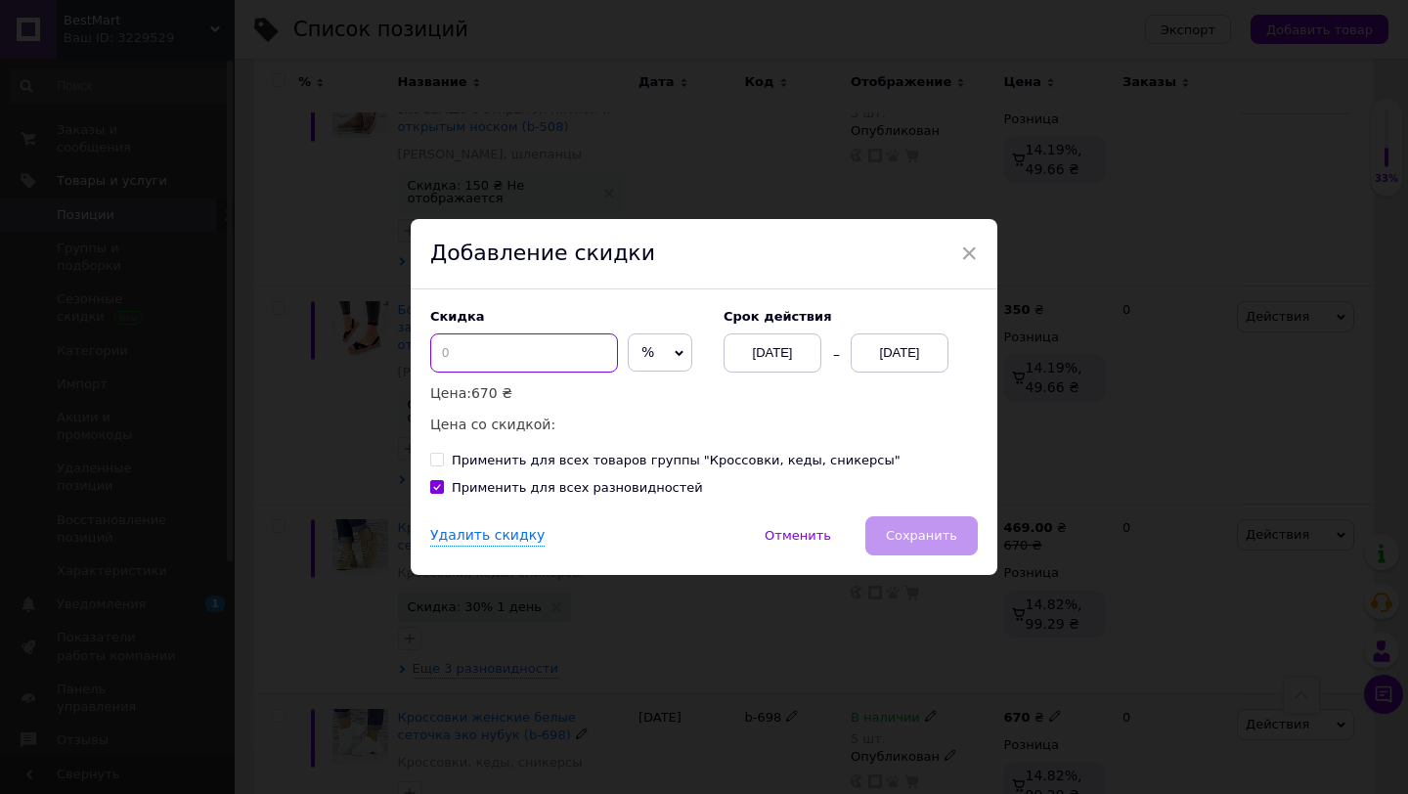
click at [494, 340] on input at bounding box center [524, 352] width 188 height 39
type input "30"
click at [907, 536] on span "Сохранить" at bounding box center [921, 535] width 71 height 15
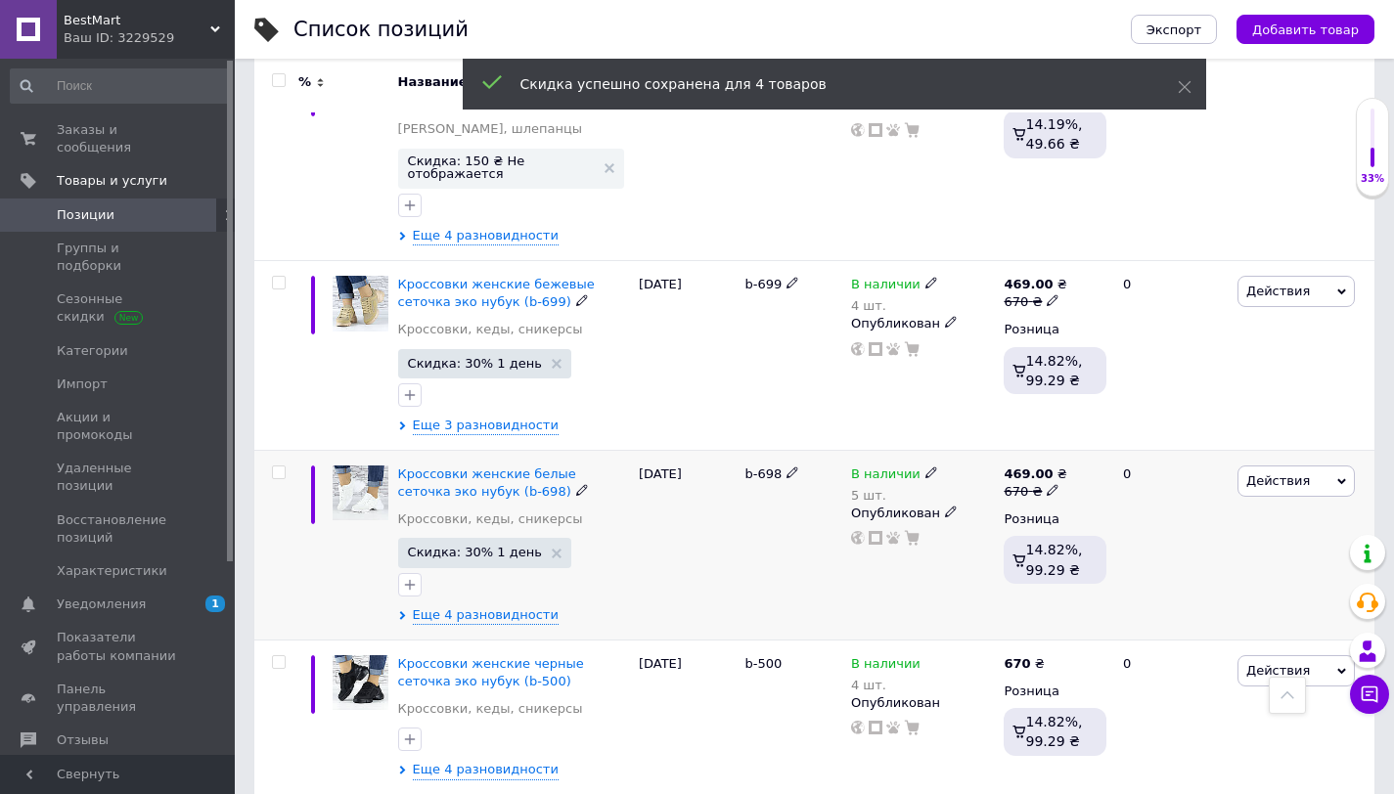
scroll to position [5353, 0]
click at [1258, 472] on span "Действия" at bounding box center [1278, 479] width 64 height 15
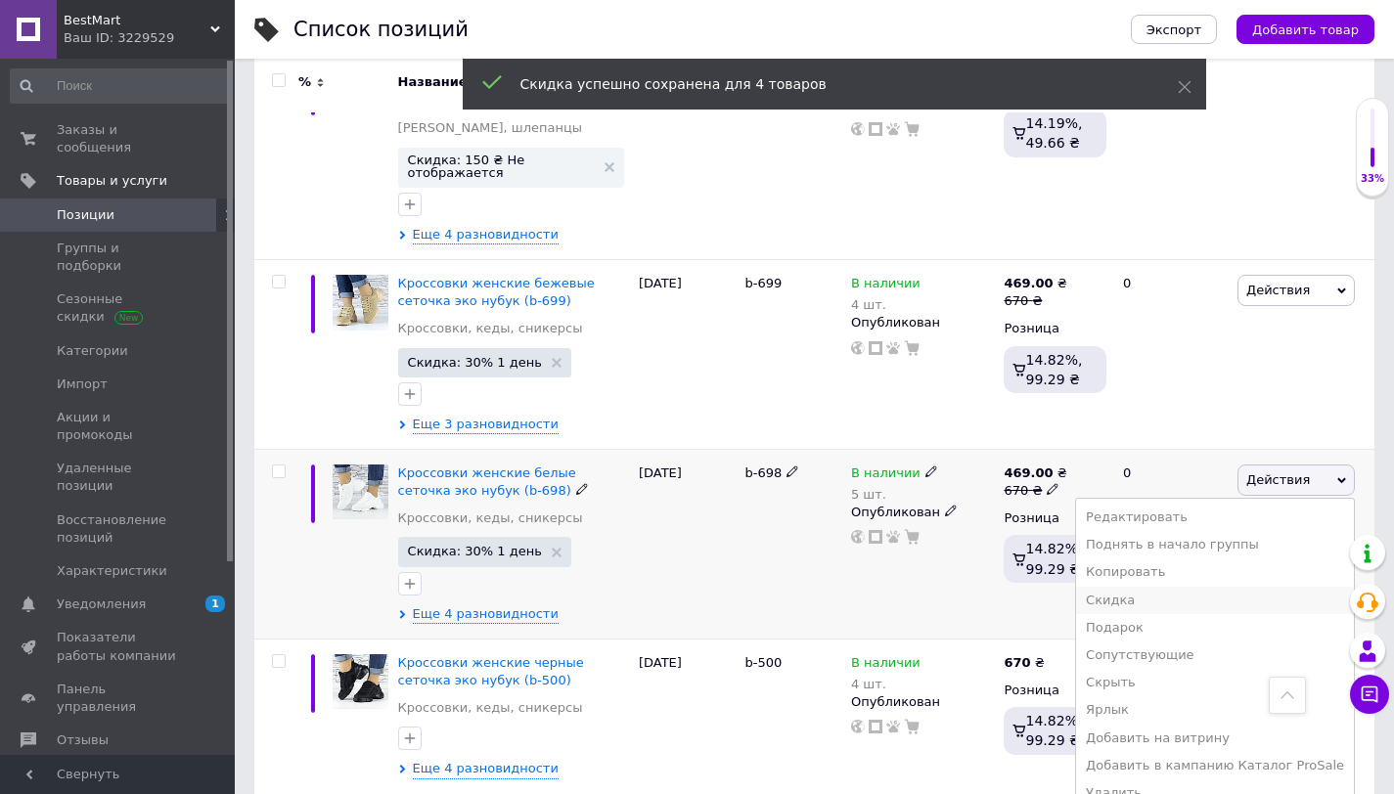
click at [1138, 587] on li "Скидка" at bounding box center [1215, 600] width 278 height 27
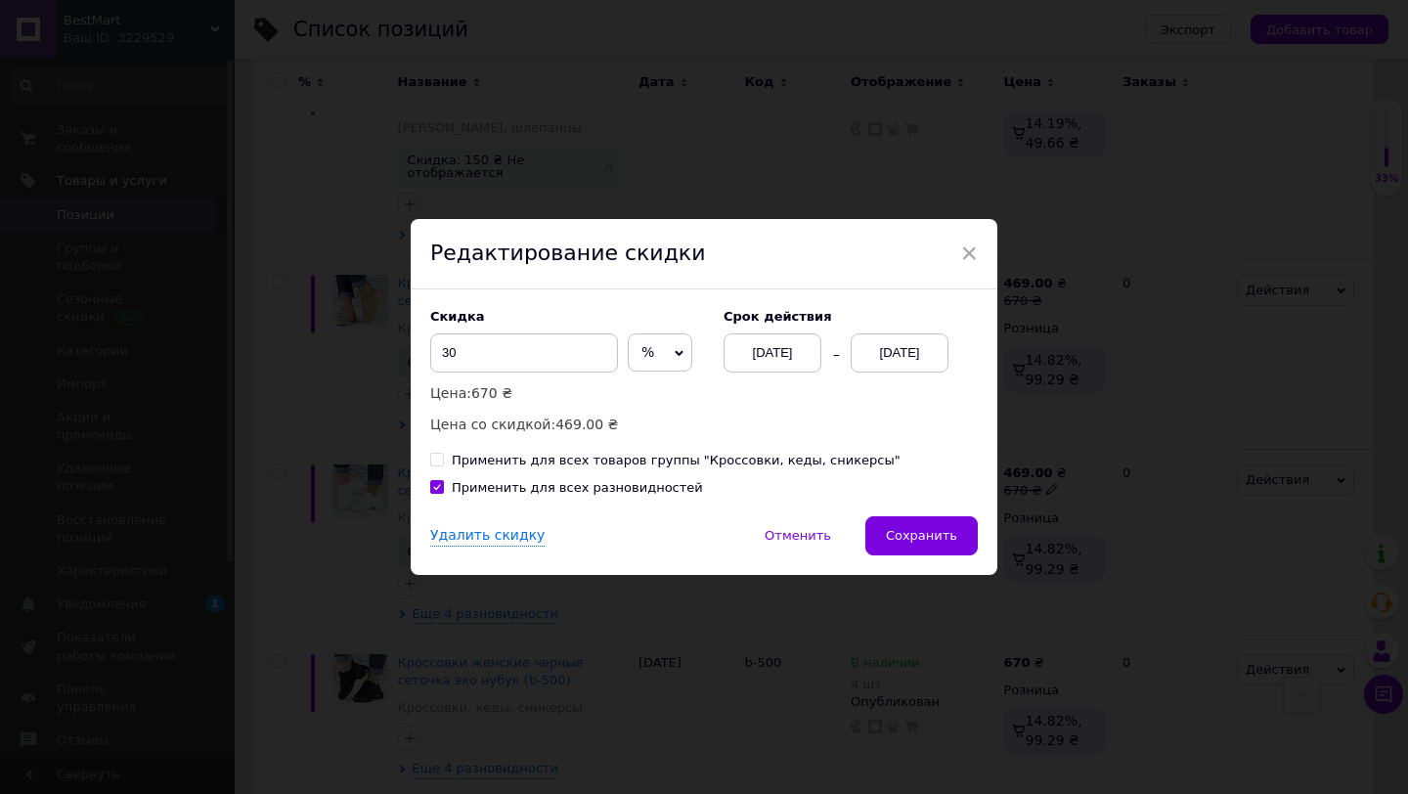
click at [543, 452] on div "Применить для всех товаров группы "Кроссовки, кеды, сникерсы"" at bounding box center [676, 461] width 449 height 18
click at [443, 453] on input "Применить для всех товаров группы "Кроссовки, кеды, сникерсы"" at bounding box center [436, 459] width 13 height 13
checkbox input "true"
click at [915, 535] on span "Сохранить" at bounding box center [921, 535] width 71 height 15
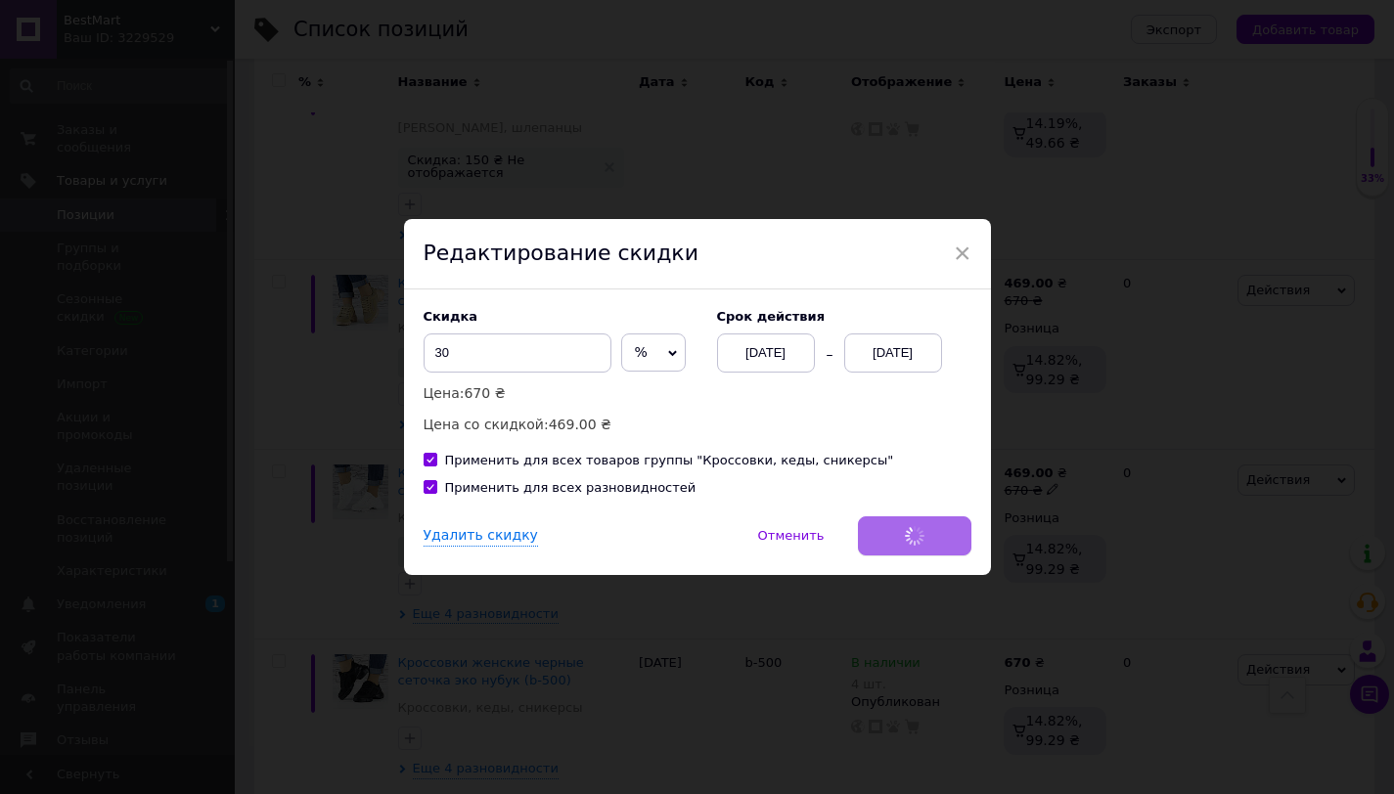
scroll to position [0, 343]
